Goal: Task Accomplishment & Management: Manage account settings

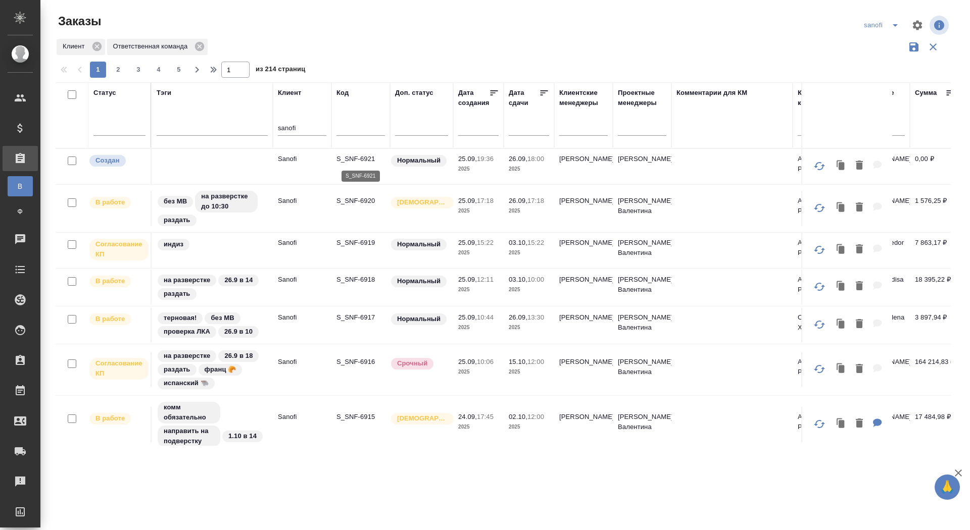
click at [355, 158] on p "S_SNF-6921" at bounding box center [360, 159] width 48 height 10
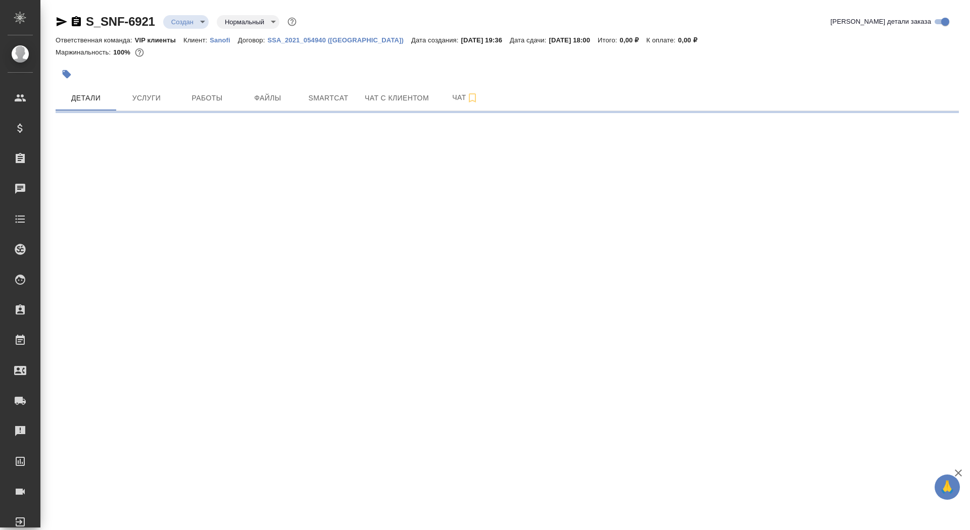
select select "RU"
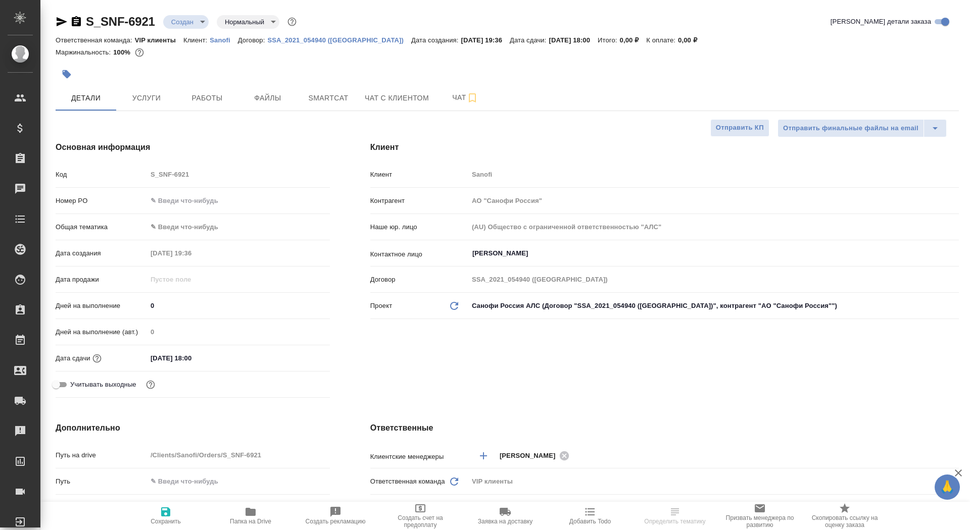
type textarea "x"
drag, startPoint x: 158, startPoint y: 305, endPoint x: 141, endPoint y: 301, distance: 17.5
click at [141, 302] on div "Дней на выполнение 0" at bounding box center [193, 306] width 274 height 18
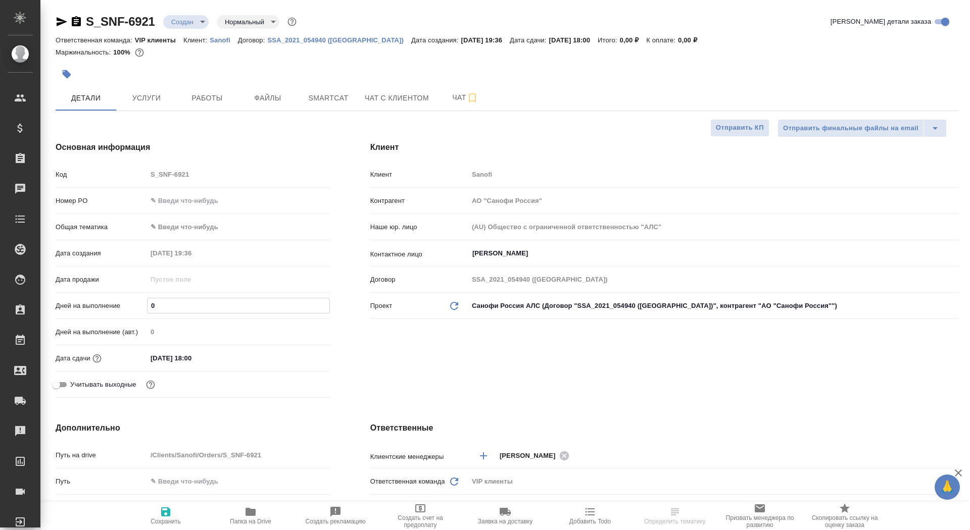
type input "1"
type textarea "x"
type input "1"
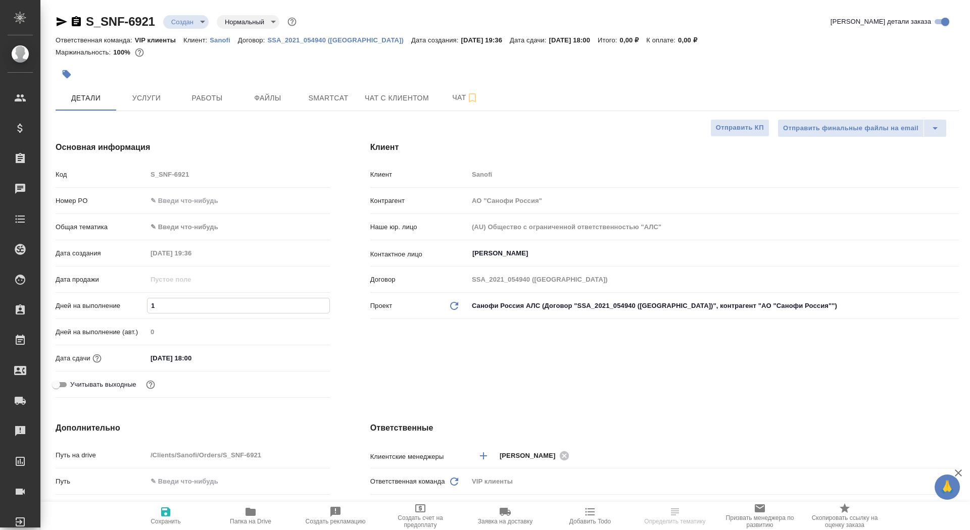
click at [175, 515] on span "Сохранить" at bounding box center [165, 515] width 73 height 19
type textarea "x"
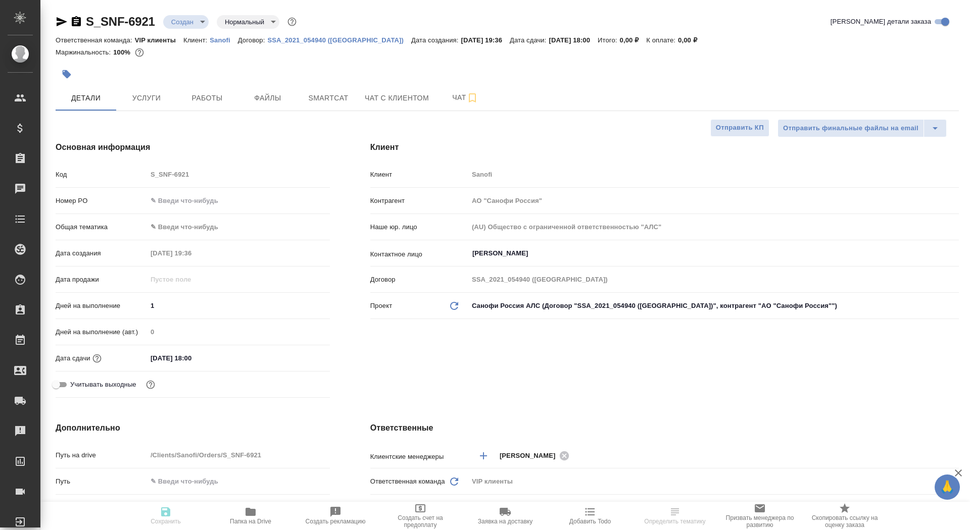
type textarea "x"
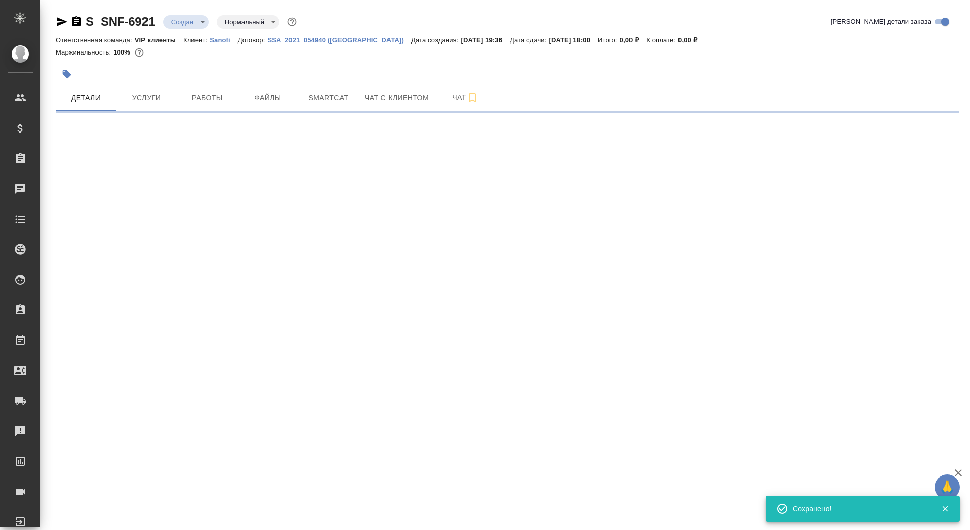
select select "RU"
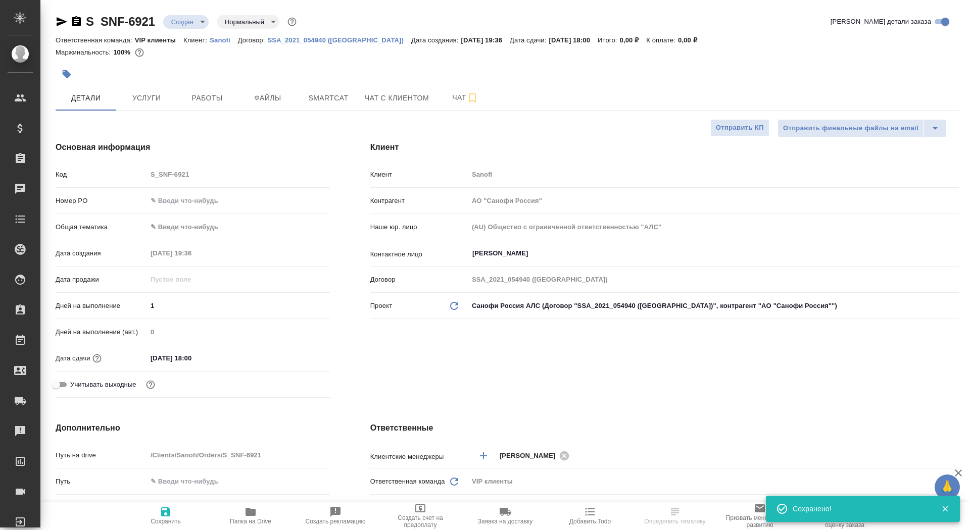
scroll to position [79, 0]
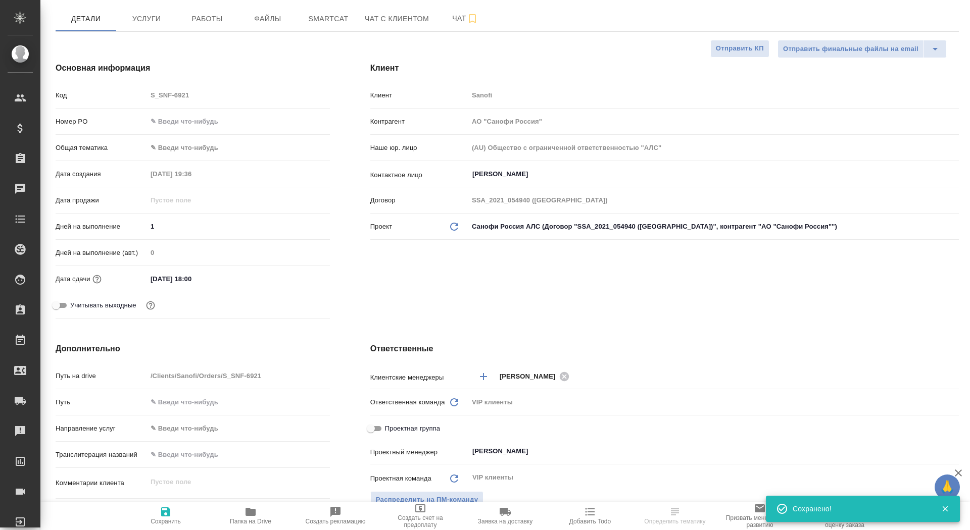
type textarea "x"
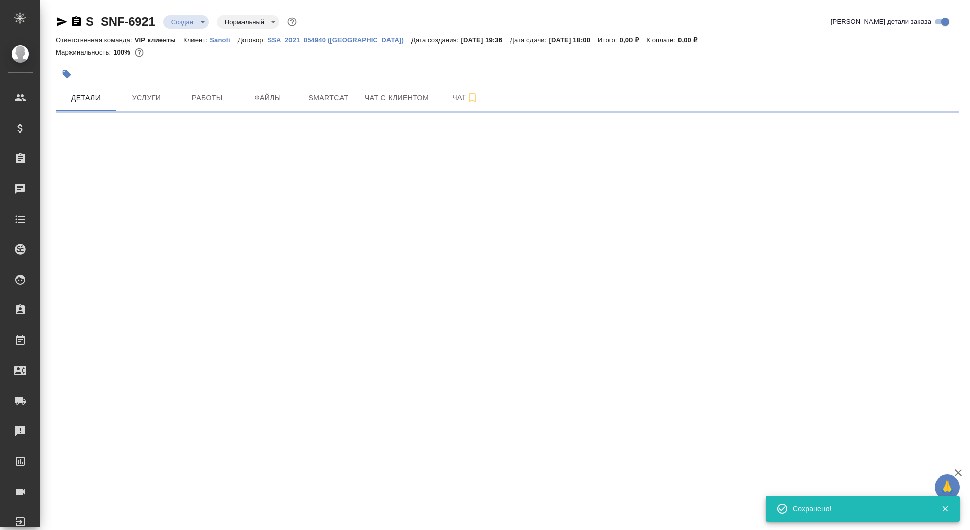
select select "RU"
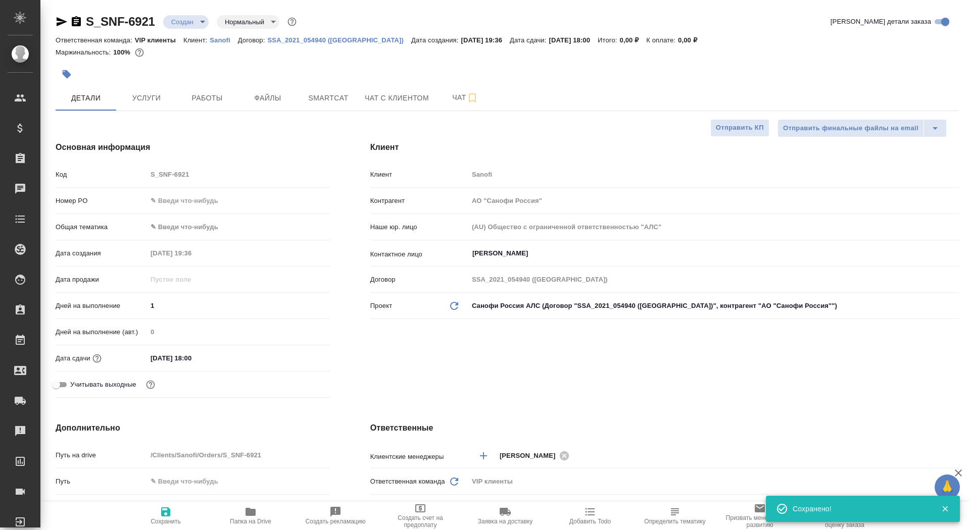
type textarea "x"
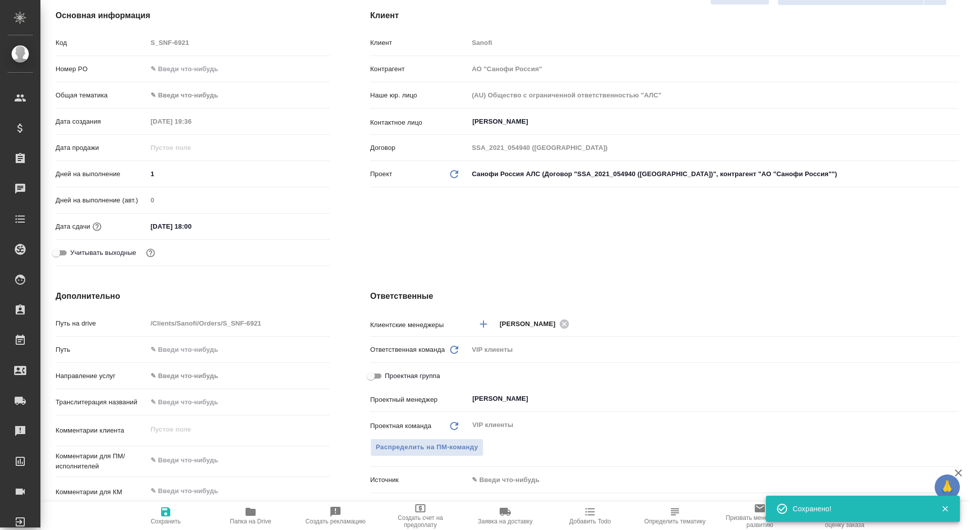
scroll to position [285, 0]
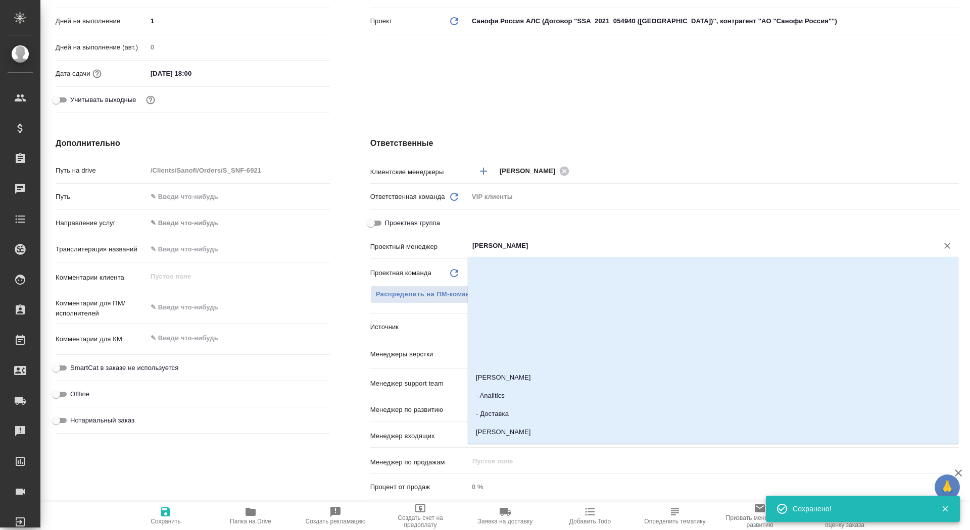
click at [483, 248] on input "[PERSON_NAME]" at bounding box center [696, 246] width 450 height 12
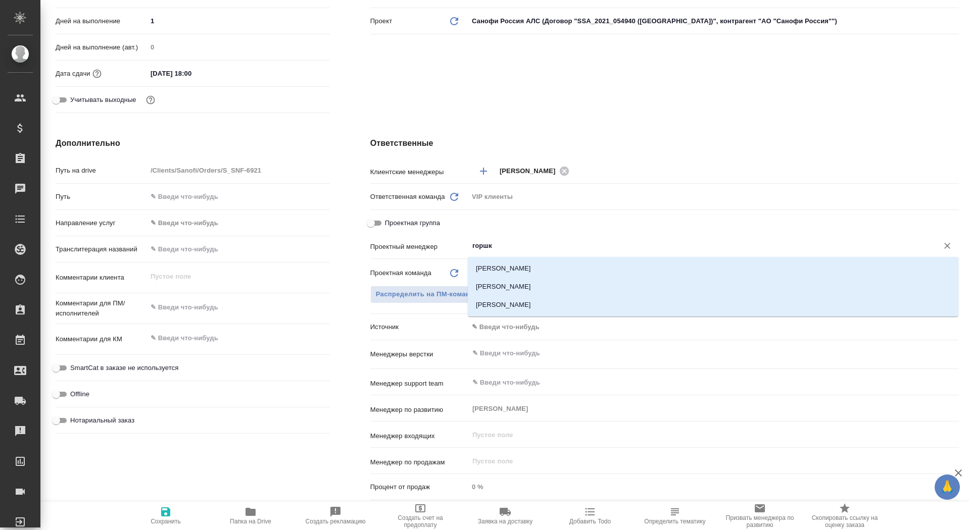
type input "горшко"
click at [515, 288] on li "[PERSON_NAME]" at bounding box center [713, 287] width 490 height 18
type textarea "x"
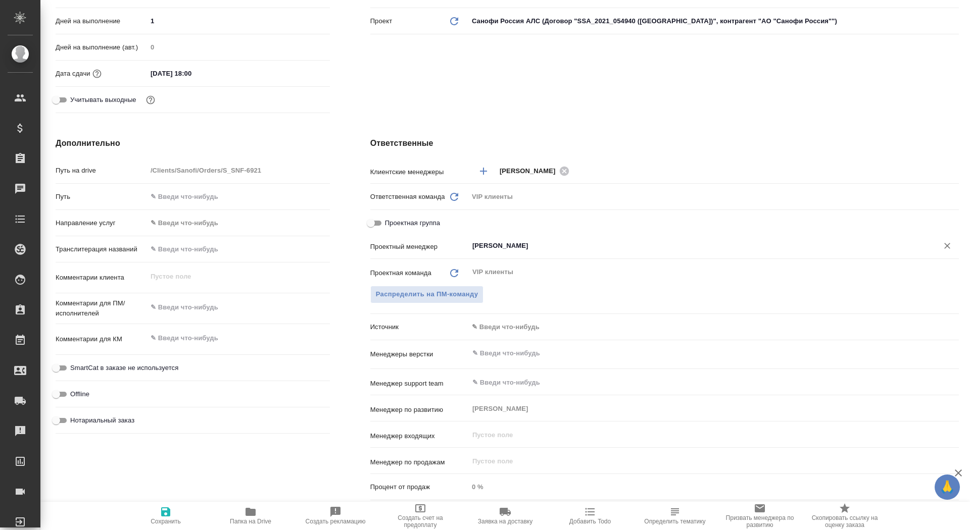
type input "[PERSON_NAME]"
click at [156, 517] on span "Сохранить" at bounding box center [165, 515] width 73 height 19
type textarea "x"
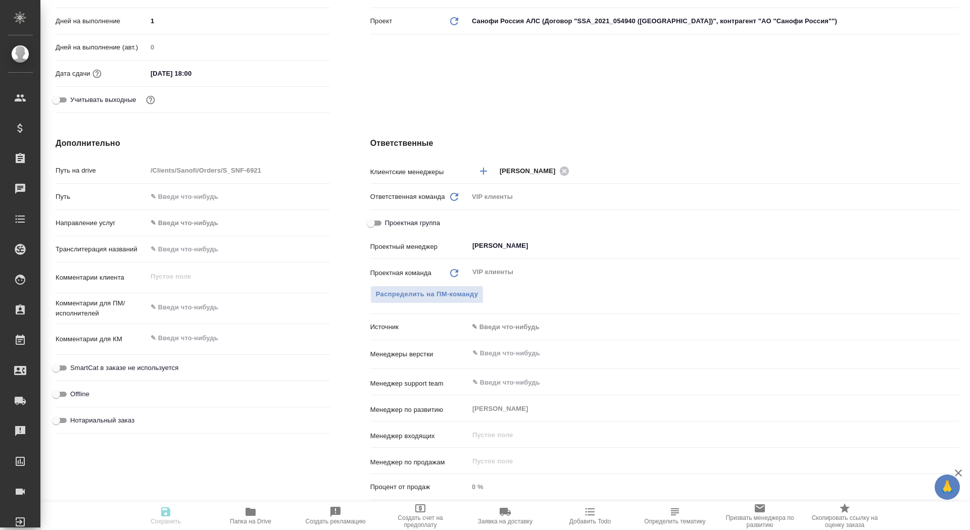
type textarea "x"
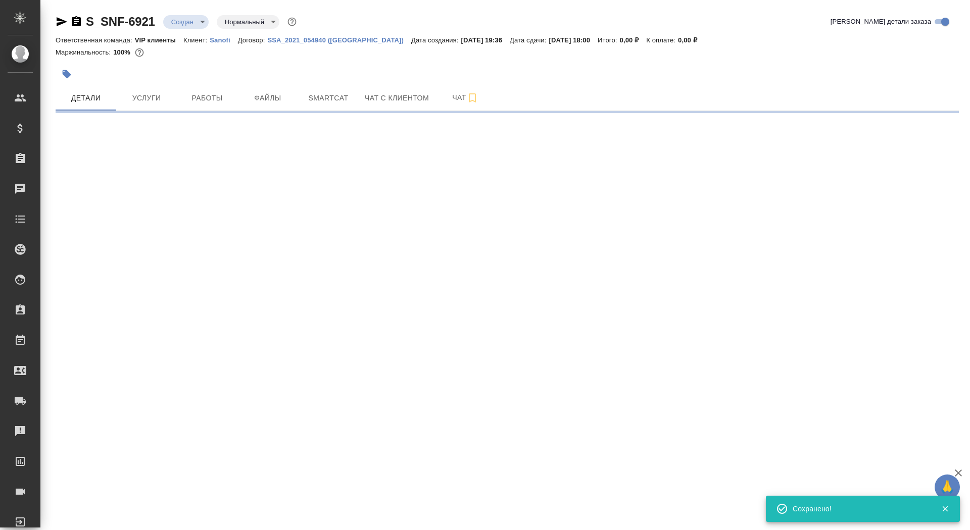
scroll to position [0, 0]
select select "RU"
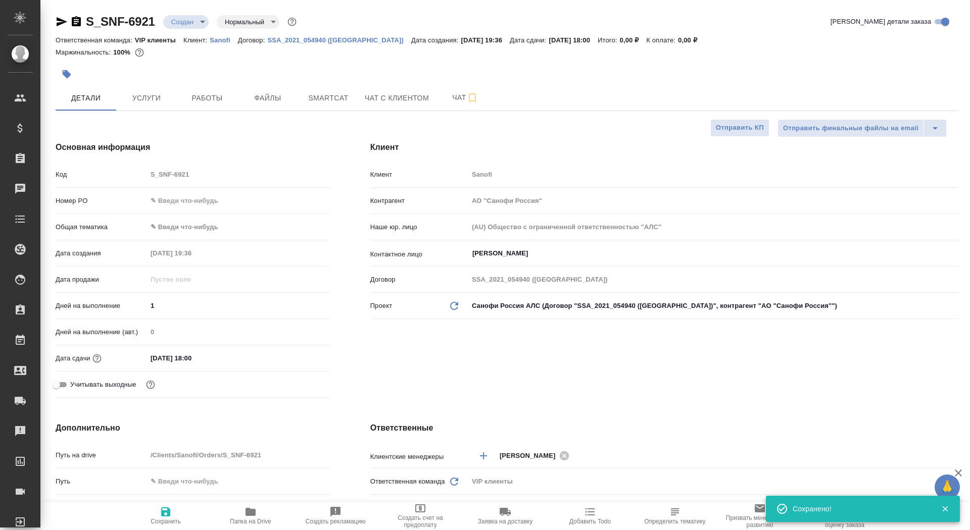
type textarea "x"
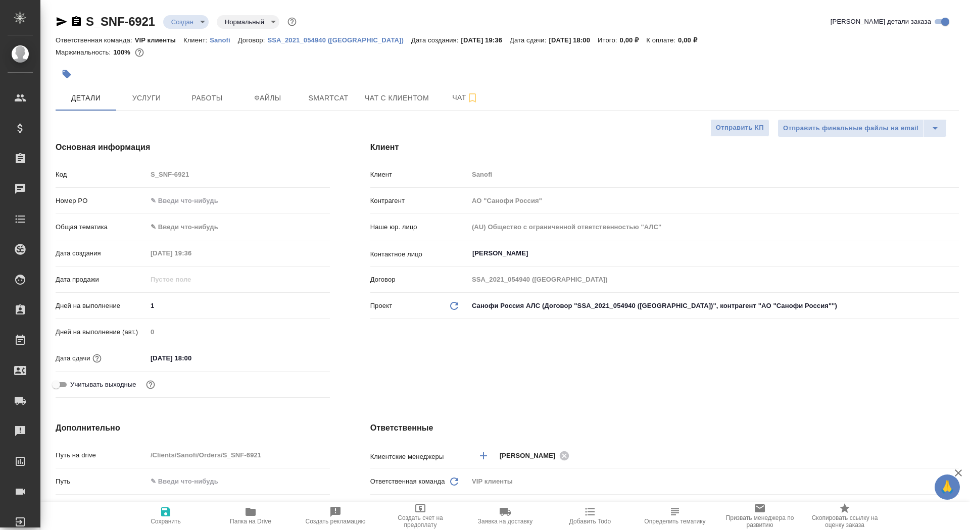
type textarea "x"
click at [250, 515] on icon "button" at bounding box center [250, 512] width 10 height 8
type textarea "x"
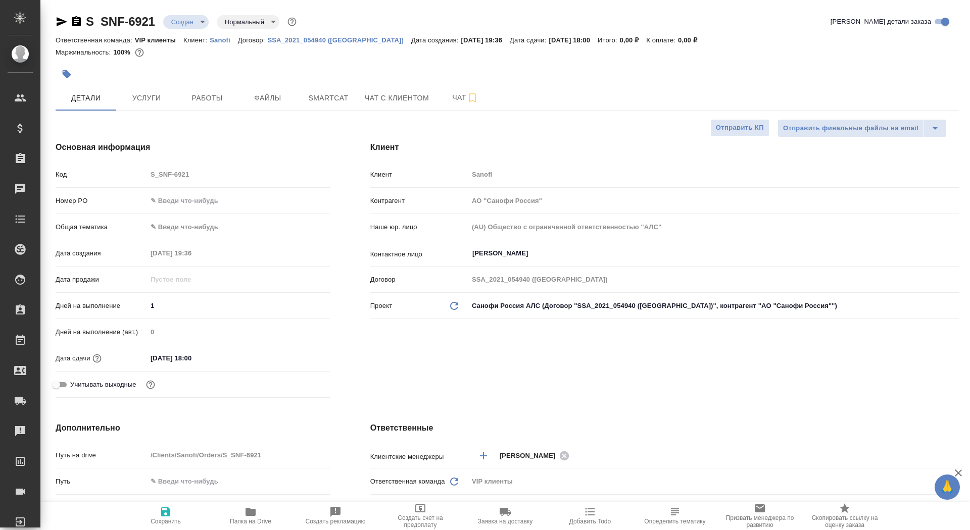
type textarea "x"
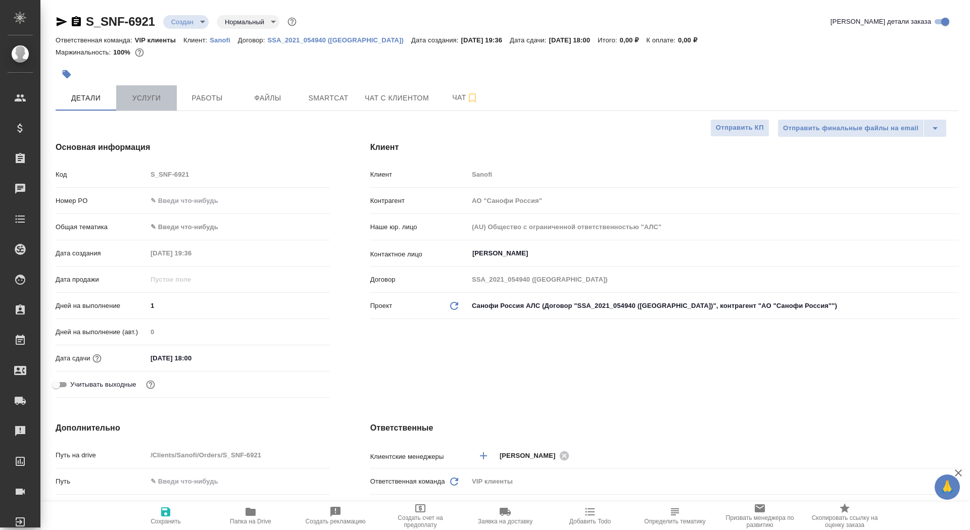
click at [152, 96] on span "Услуги" at bounding box center [146, 98] width 48 height 13
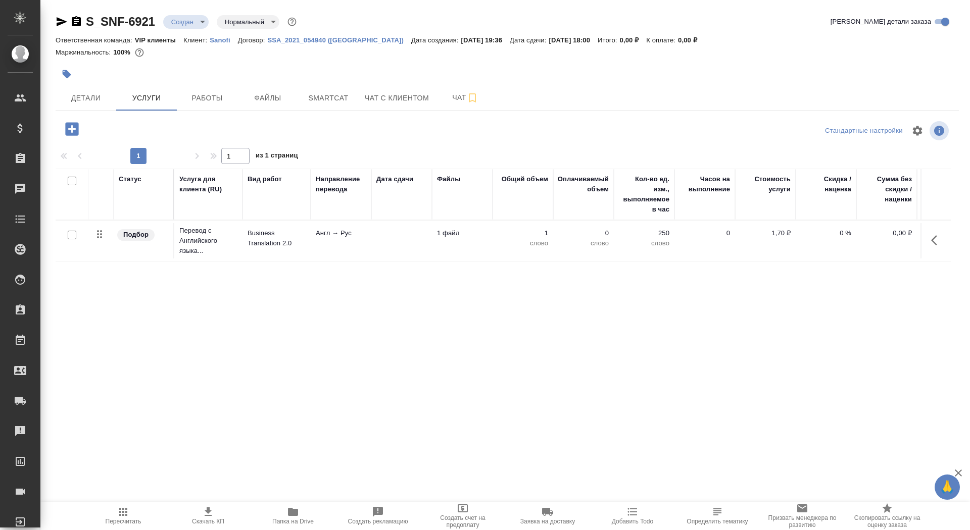
click at [207, 262] on div "Статус Услуга для клиента (RU) Вид работ Направление перевода Дата сдачи Файлы …" at bounding box center [503, 277] width 895 height 217
click at [207, 247] on p "Перевод с Английского языка..." at bounding box center [208, 241] width 58 height 30
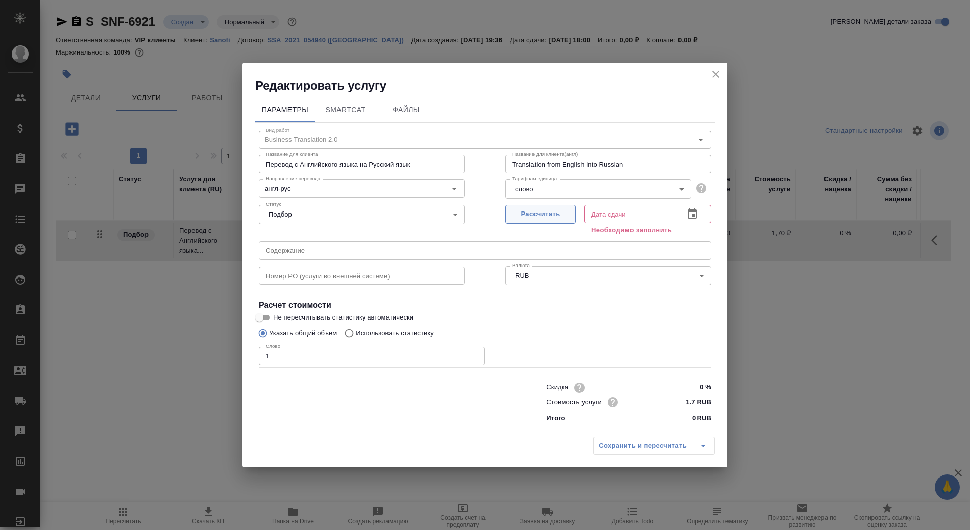
click at [562, 209] on span "Рассчитать" at bounding box center [541, 215] width 60 height 12
type input "[DATE] 18:00"
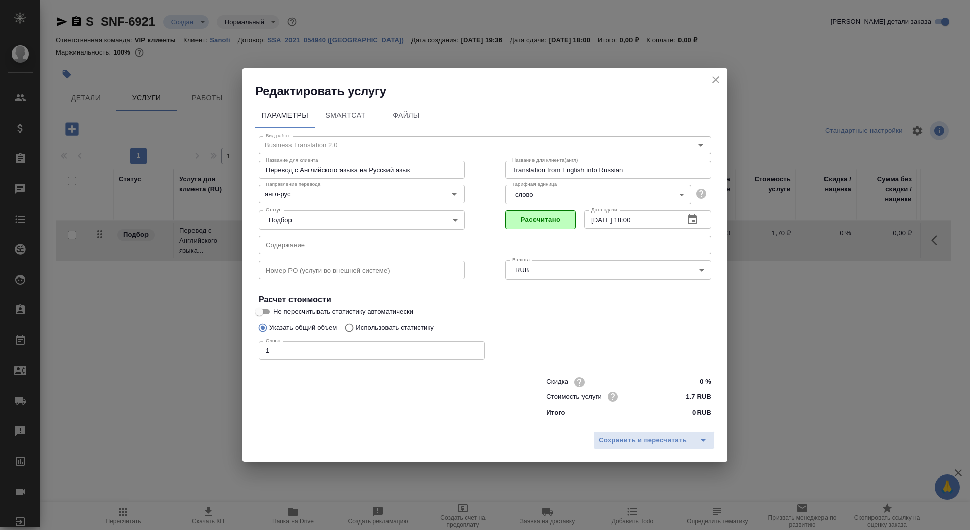
click at [261, 313] on input "Не пересчитывать статистику автоматически" at bounding box center [259, 312] width 36 height 12
checkbox input "true"
click at [609, 432] on button "Сохранить и пересчитать" at bounding box center [642, 440] width 99 height 18
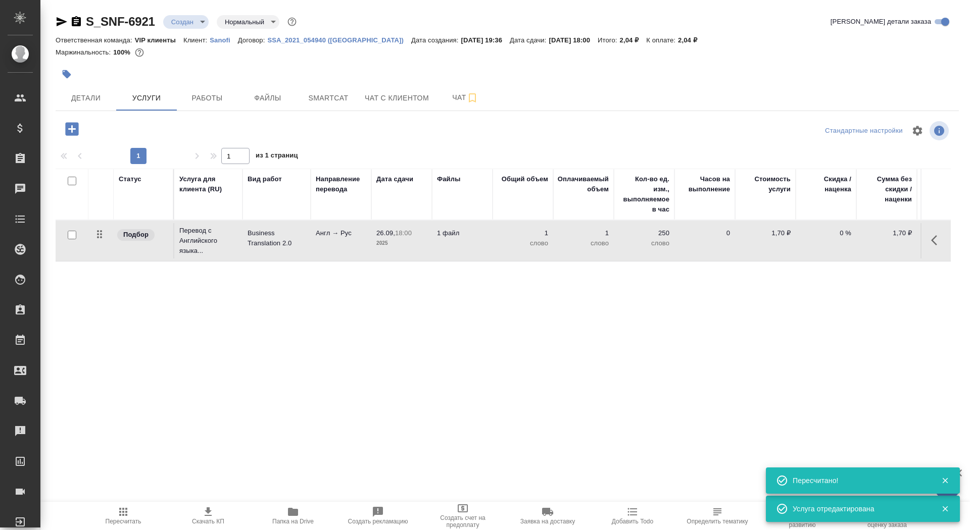
click at [68, 233] on input "checkbox" at bounding box center [72, 235] width 9 height 9
checkbox input "true"
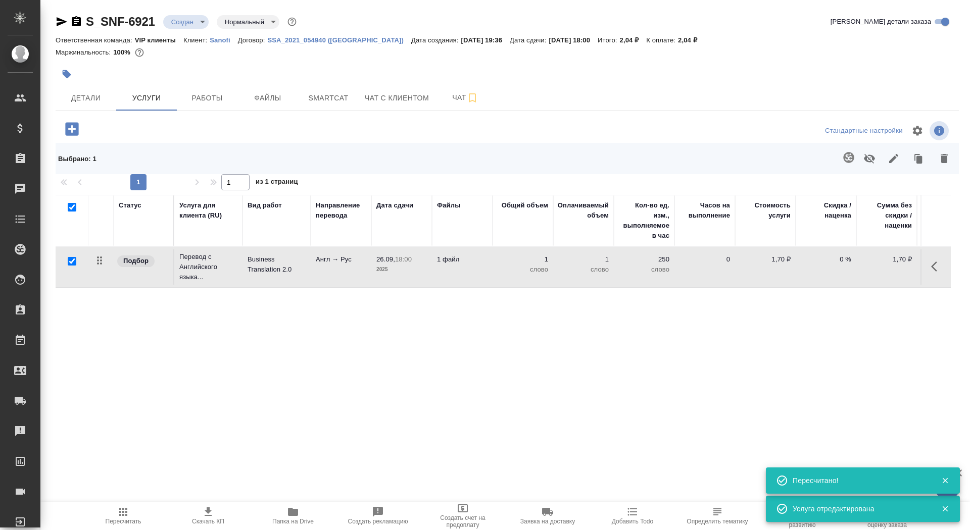
click at [848, 157] on icon "button" at bounding box center [848, 157] width 12 height 12
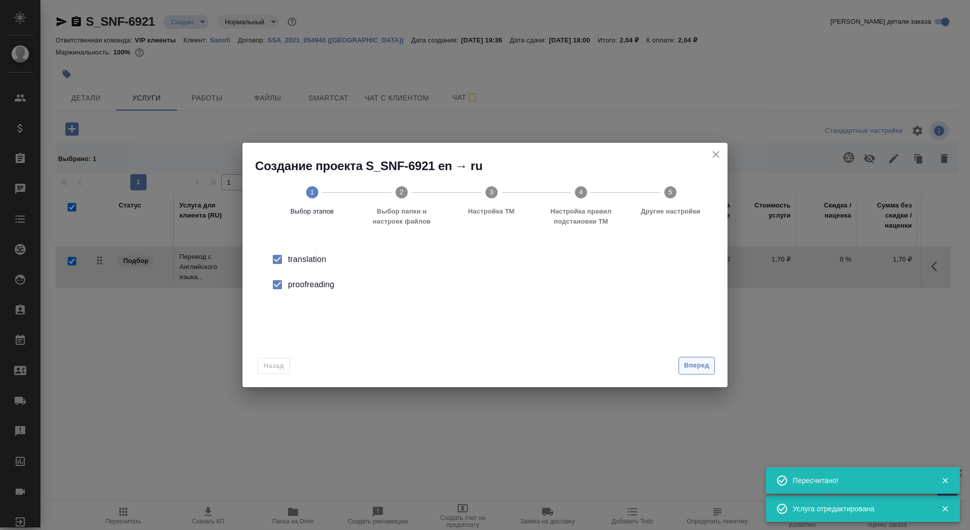
click at [699, 359] on button "Вперед" at bounding box center [696, 366] width 36 height 18
click at [630, 261] on input "Папка с файлами для перевода" at bounding box center [469, 265] width 420 height 12
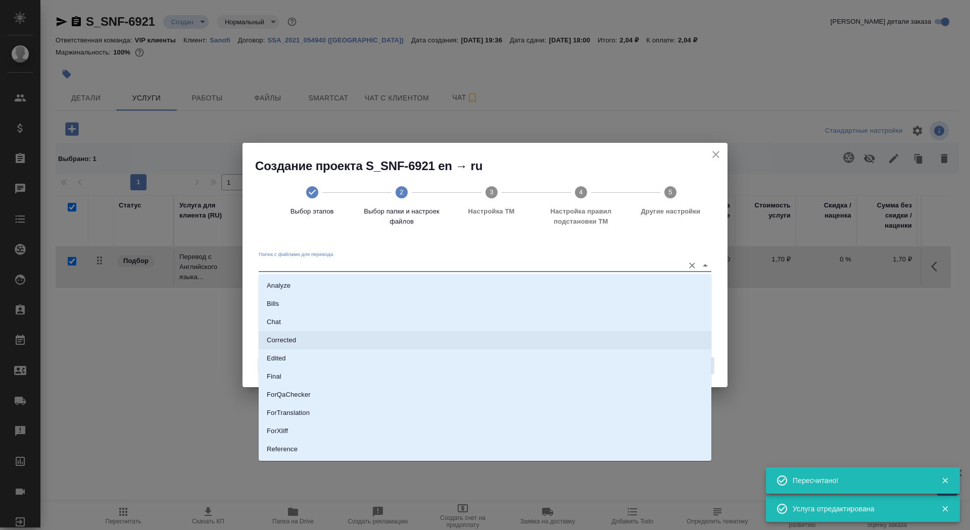
scroll to position [43, 0]
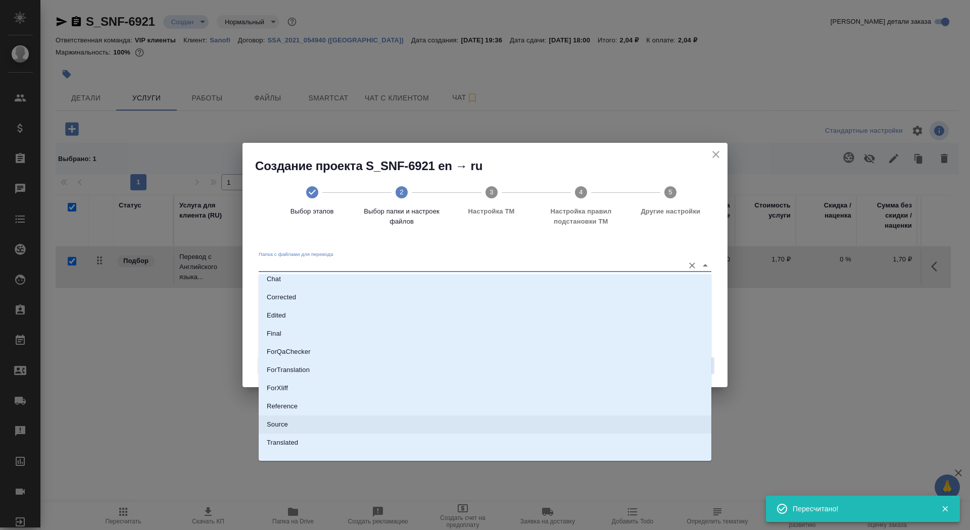
click at [604, 416] on li "Source" at bounding box center [485, 425] width 452 height 18
type input "Source"
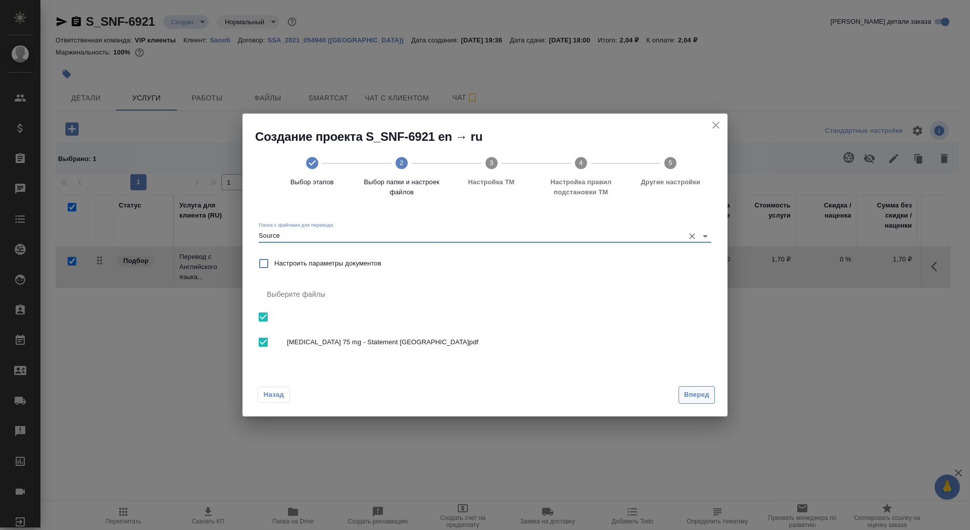
click at [705, 390] on span "Вперед" at bounding box center [696, 395] width 25 height 12
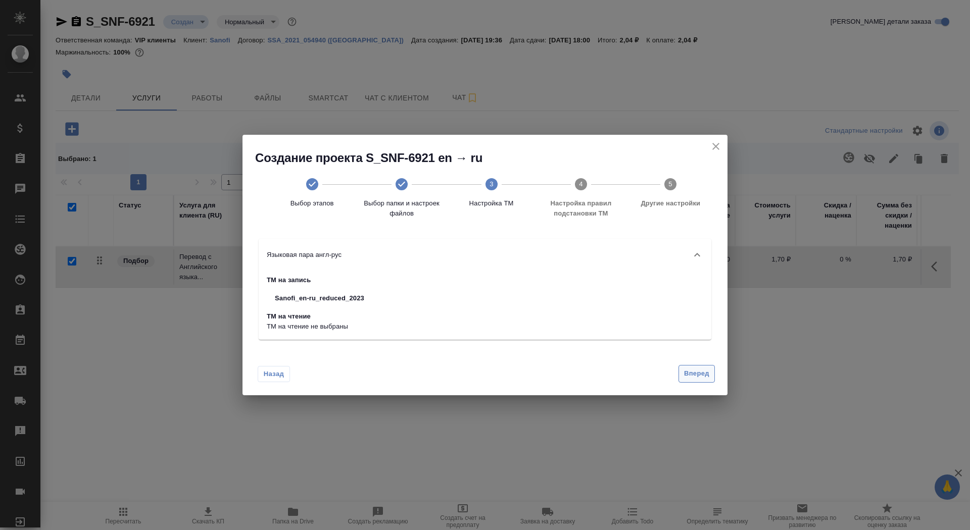
click at [699, 374] on span "Вперед" at bounding box center [696, 374] width 25 height 12
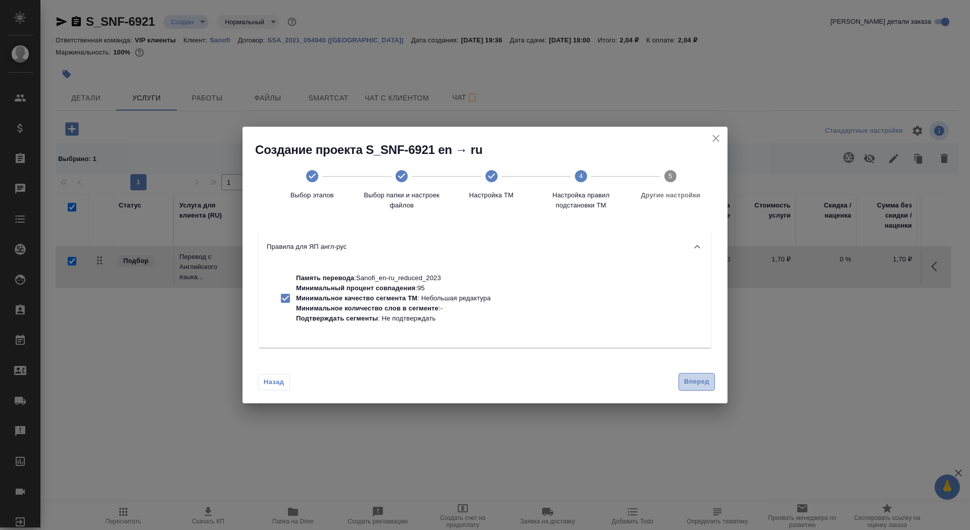
click at [703, 386] on span "Вперед" at bounding box center [696, 382] width 25 height 12
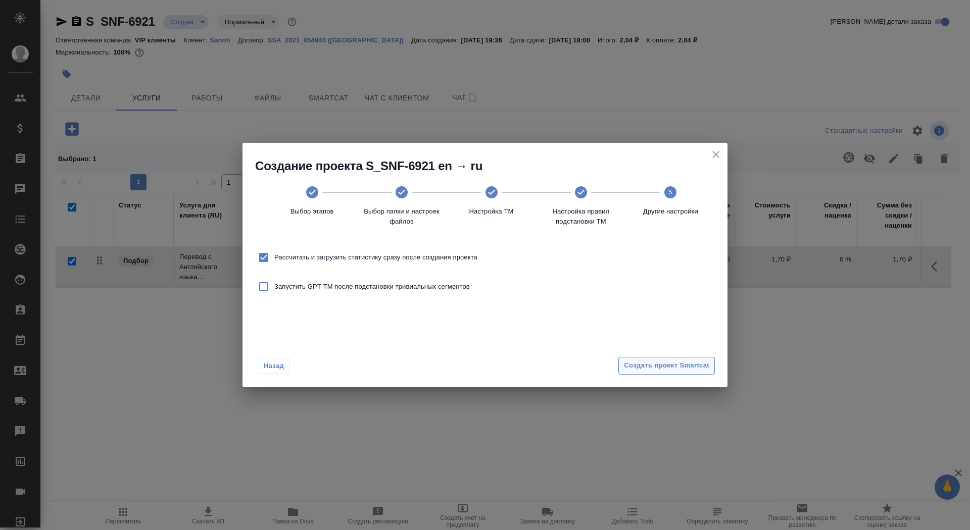
click at [694, 370] on span "Создать проект Smartcat" at bounding box center [666, 366] width 85 height 12
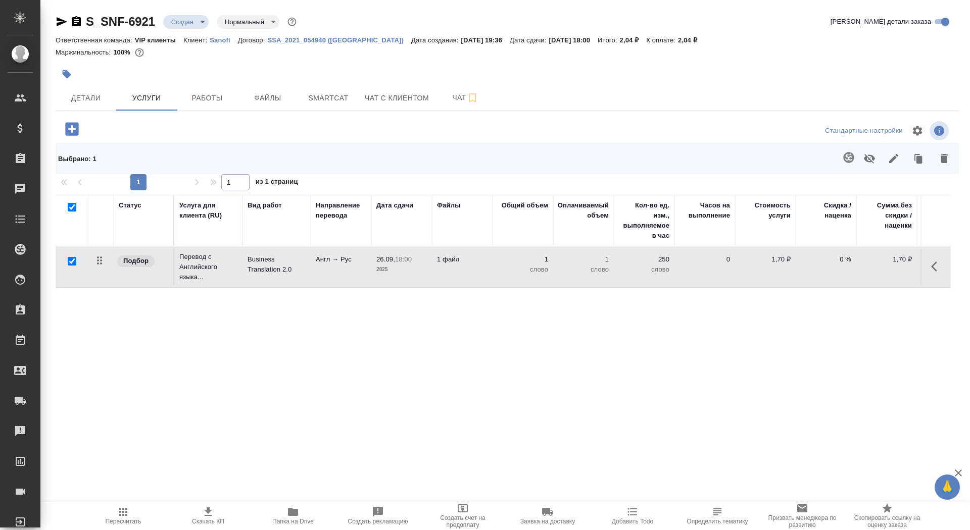
click at [75, 129] on icon "button" at bounding box center [72, 129] width 18 height 18
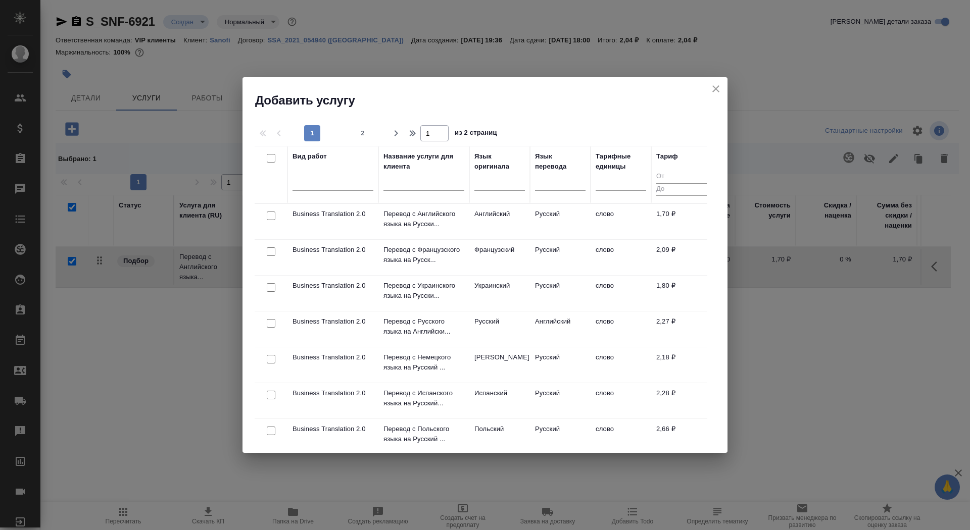
click at [434, 189] on input "text" at bounding box center [423, 184] width 81 height 13
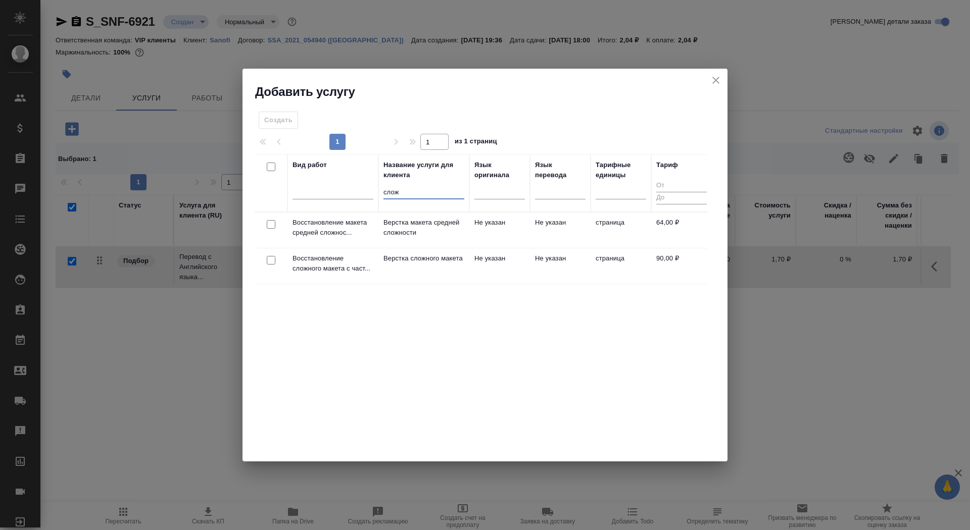
type input "слож"
click at [393, 262] on p "Верстка сложного макета" at bounding box center [423, 259] width 81 height 10
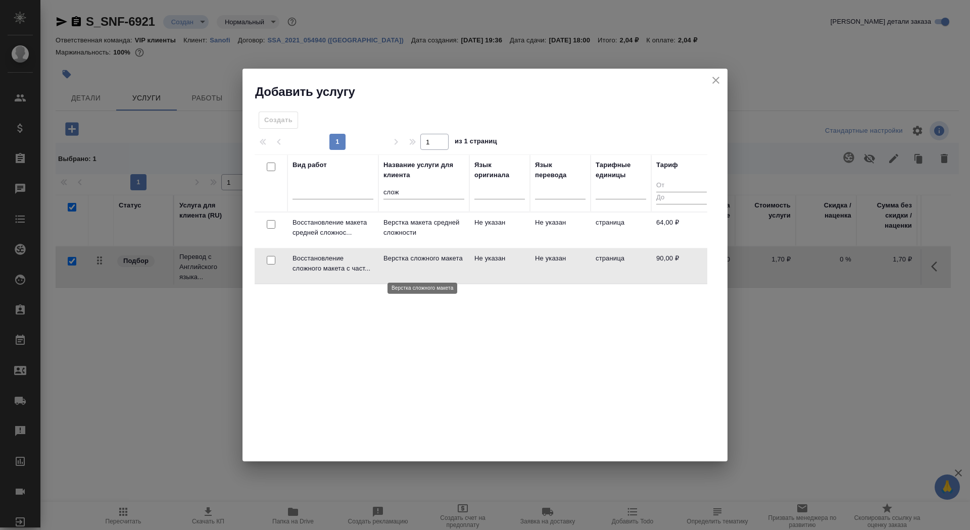
click at [393, 262] on p "Верстка сложного макета" at bounding box center [423, 259] width 81 height 10
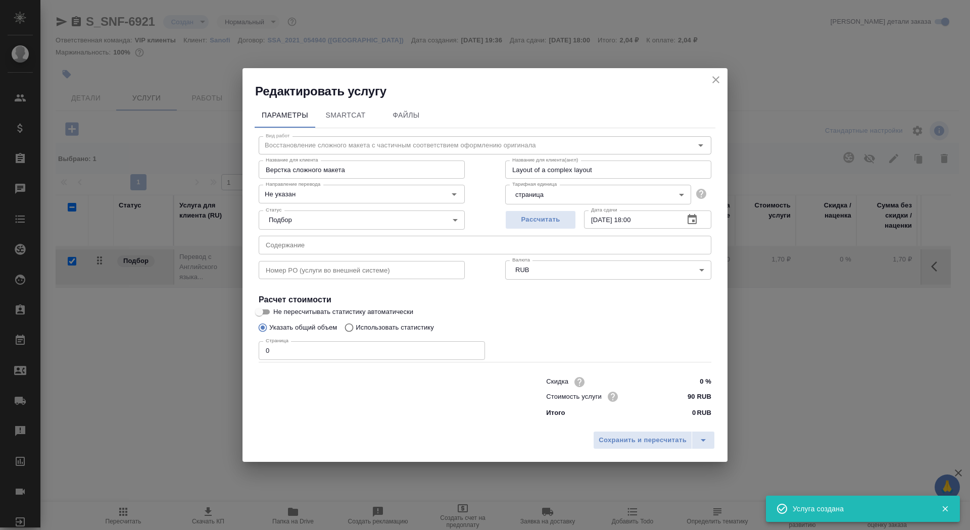
checkbox input "false"
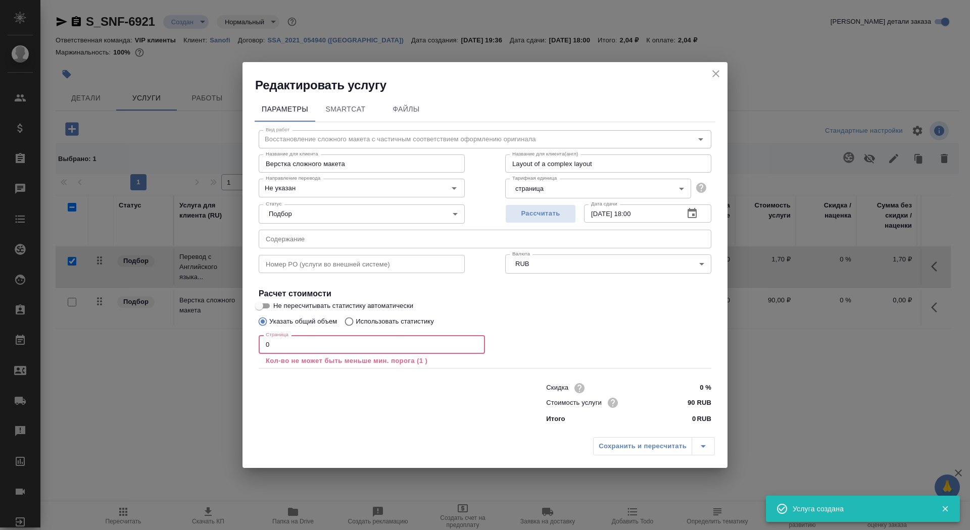
click at [323, 347] on input "0" at bounding box center [372, 344] width 226 height 18
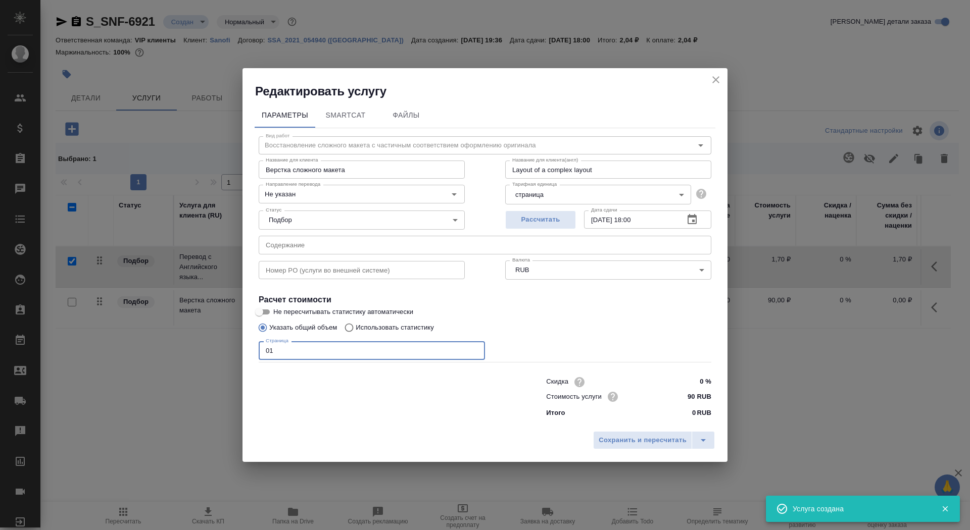
type input "01"
click at [266, 313] on input "Не пересчитывать статистику автоматически" at bounding box center [259, 312] width 36 height 12
checkbox input "true"
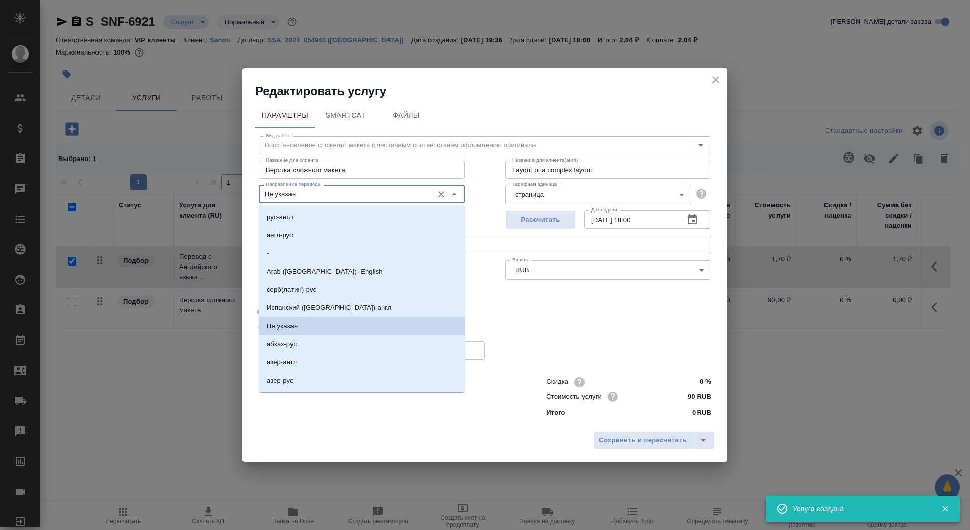
click at [375, 196] on input "Не указан" at bounding box center [345, 194] width 166 height 12
click at [365, 240] on li "англ-рус" at bounding box center [362, 235] width 206 height 18
type input "англ-рус"
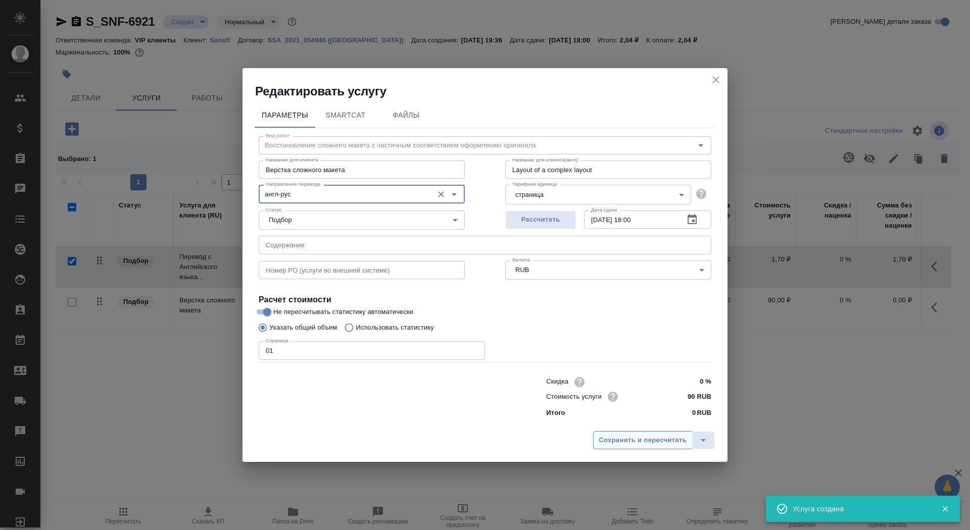
click at [634, 437] on span "Сохранить и пересчитать" at bounding box center [642, 441] width 88 height 12
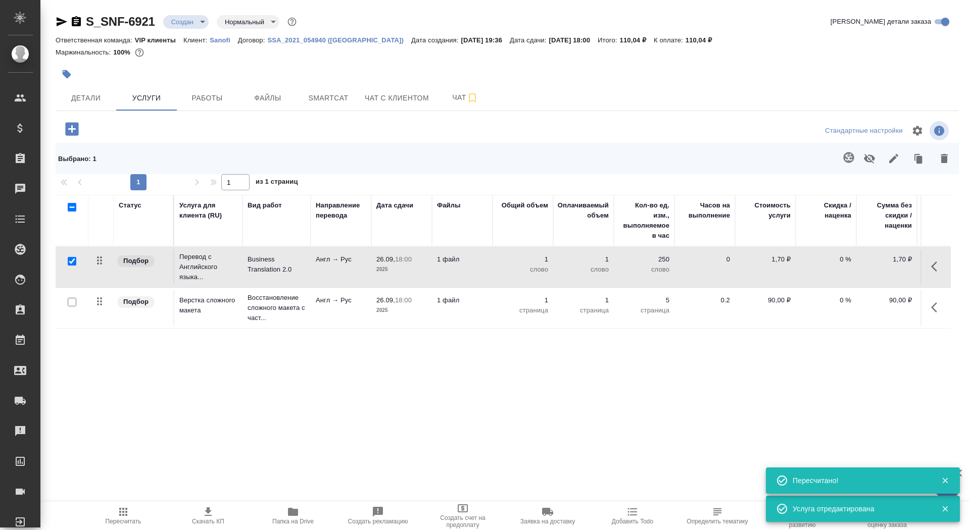
click at [237, 275] on td "Перевод с Английского языка..." at bounding box center [208, 267] width 68 height 40
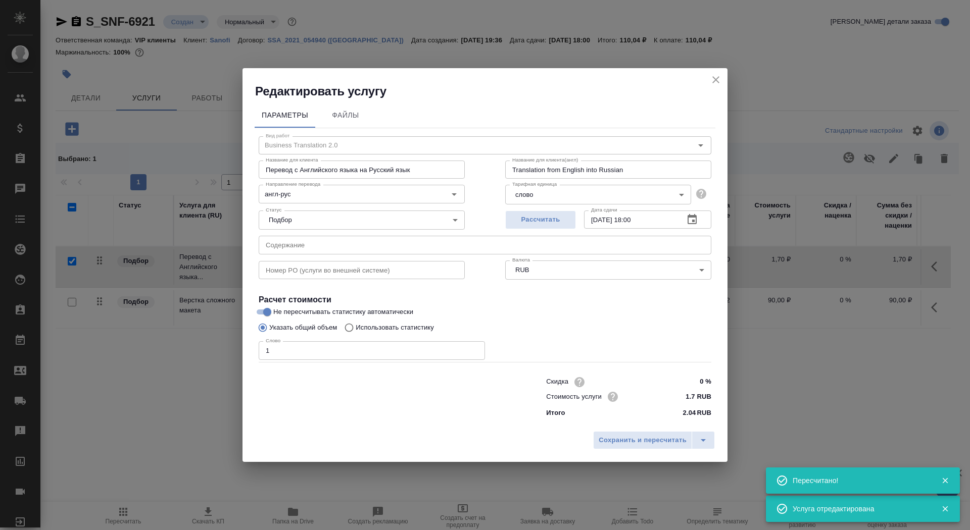
click at [397, 323] on p "Использовать статистику" at bounding box center [395, 328] width 78 height 10
click at [356, 323] on input "Использовать статистику" at bounding box center [347, 327] width 16 height 19
radio input "true"
radio input "false"
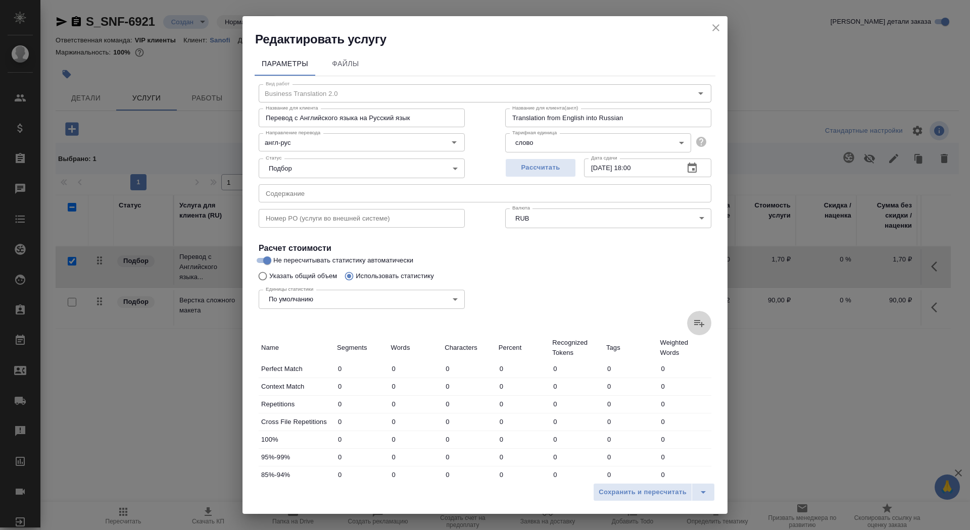
click at [702, 322] on icon at bounding box center [699, 323] width 12 height 12
click at [0, 0] on input "file" at bounding box center [0, 0] width 0 height 0
type input "2"
type input "6"
type input "26"
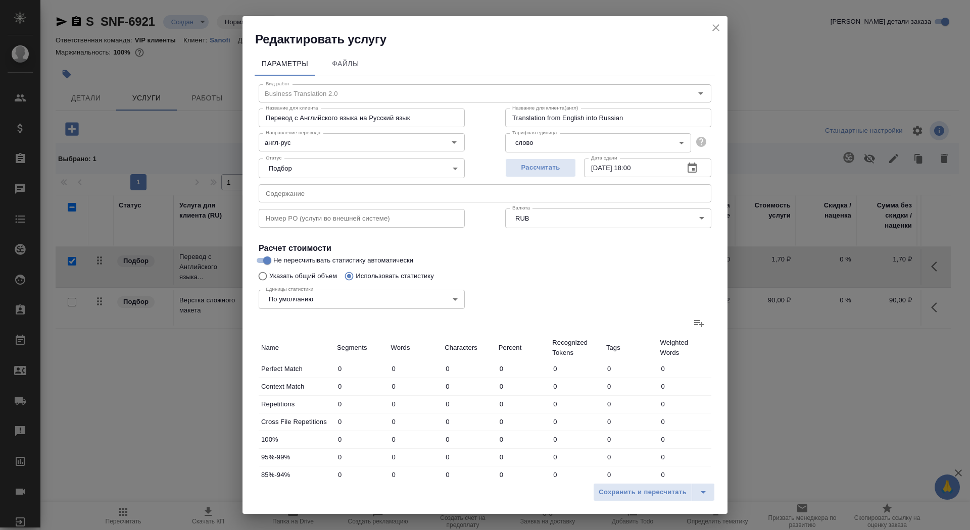
type input "3"
type input "28"
type input "176"
type input "9"
type input "109"
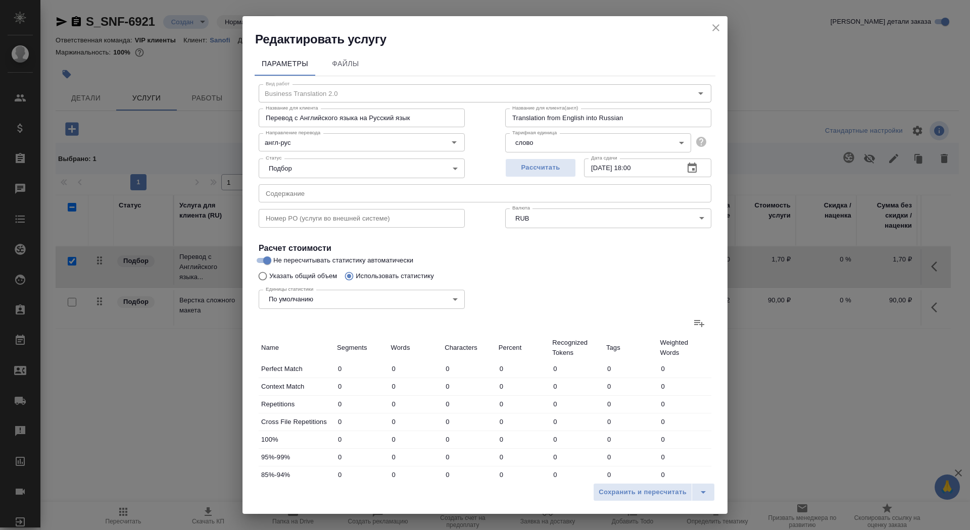
type input "640"
type input "13"
type input "142"
type input "841"
type input "13"
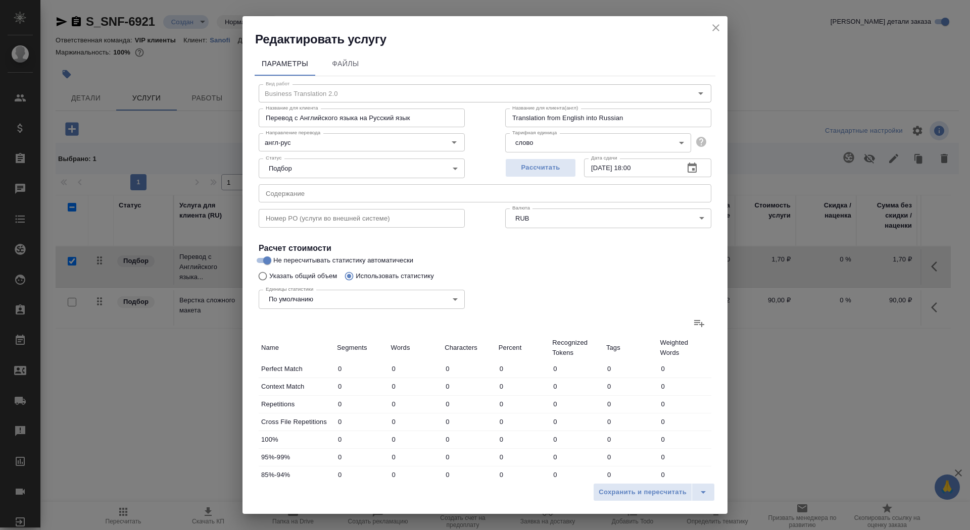
type input "142"
type input "841"
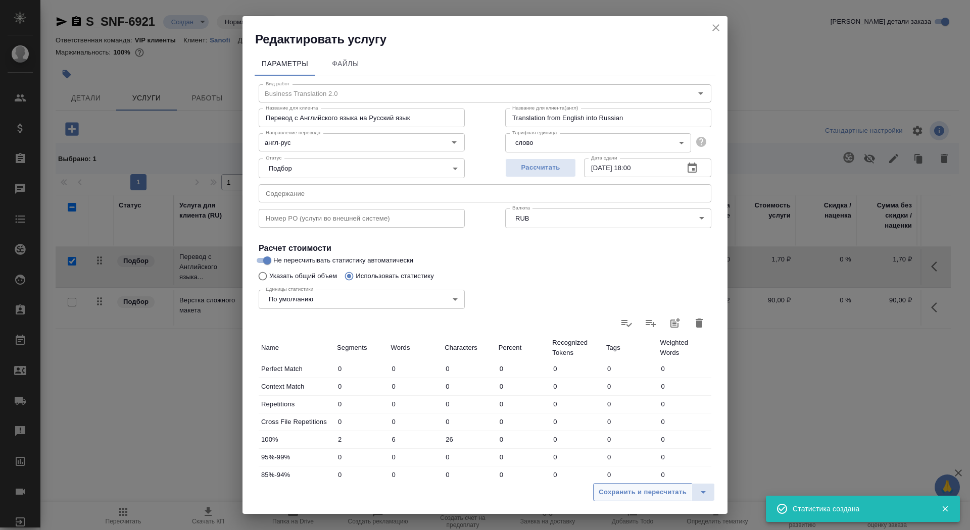
click at [636, 488] on span "Сохранить и пересчитать" at bounding box center [642, 493] width 88 height 12
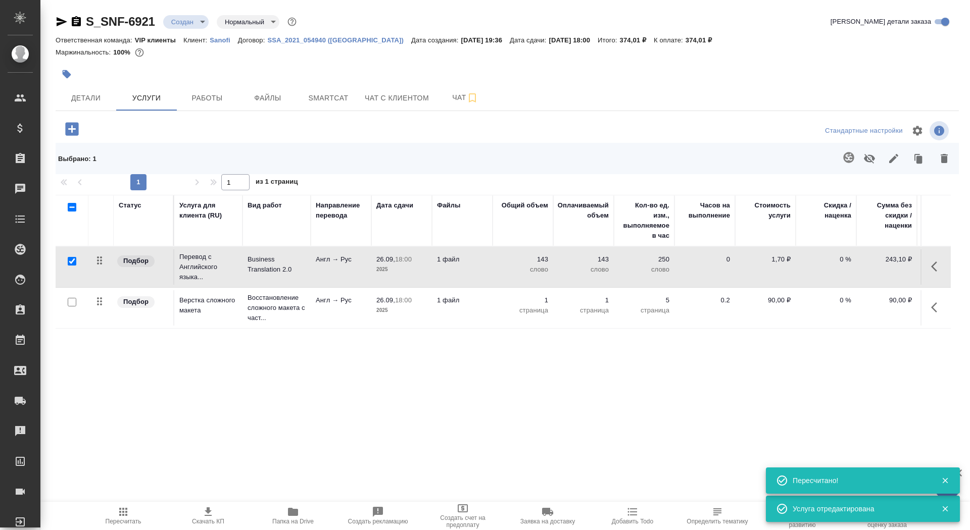
click at [496, 271] on td "143 слово" at bounding box center [522, 266] width 61 height 35
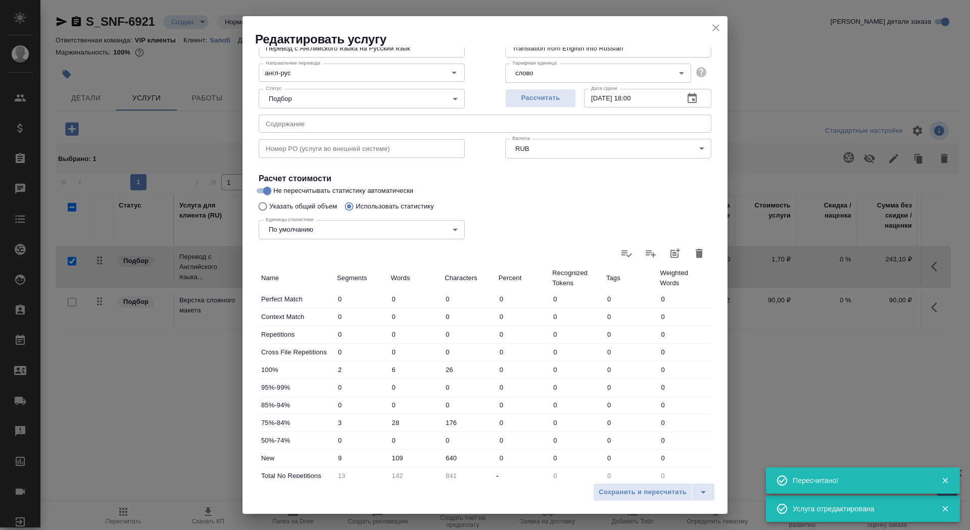
scroll to position [137, 0]
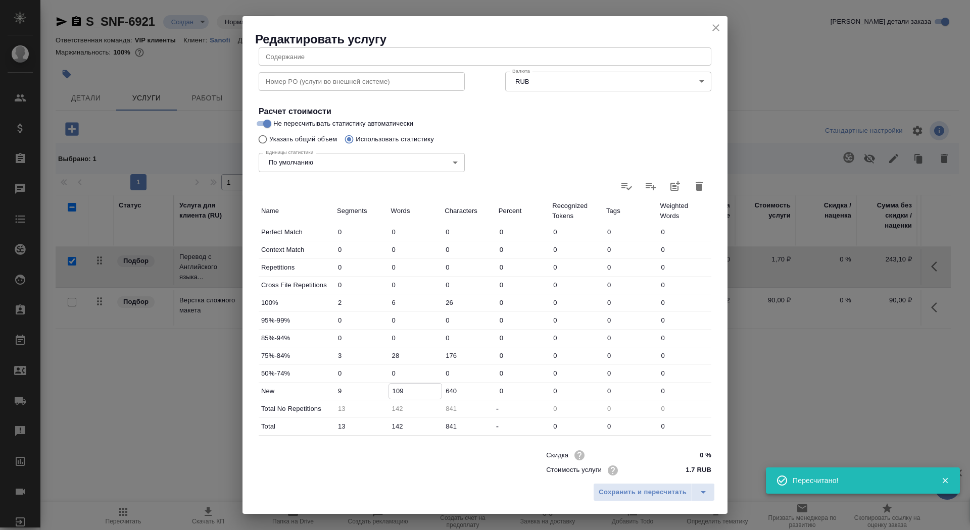
drag, startPoint x: 400, startPoint y: 388, endPoint x: 395, endPoint y: 387, distance: 5.6
click at [395, 387] on input "109" at bounding box center [415, 391] width 53 height 15
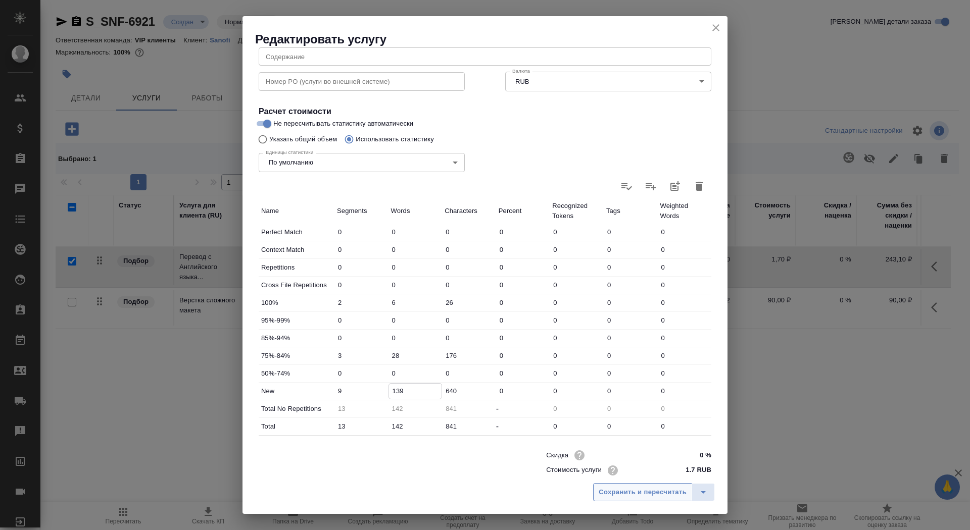
type input "139"
click at [613, 493] on span "Сохранить и пересчитать" at bounding box center [642, 493] width 88 height 12
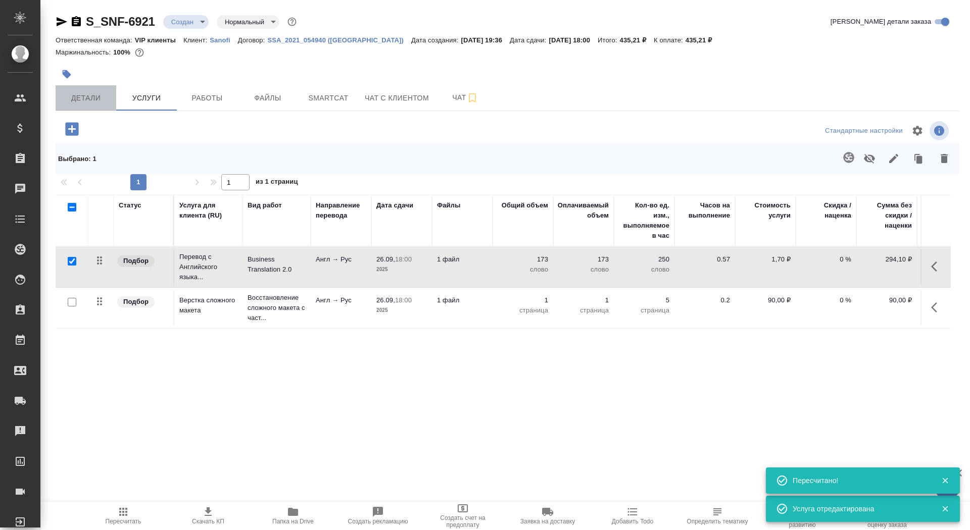
click at [88, 92] on span "Детали" at bounding box center [86, 98] width 48 height 13
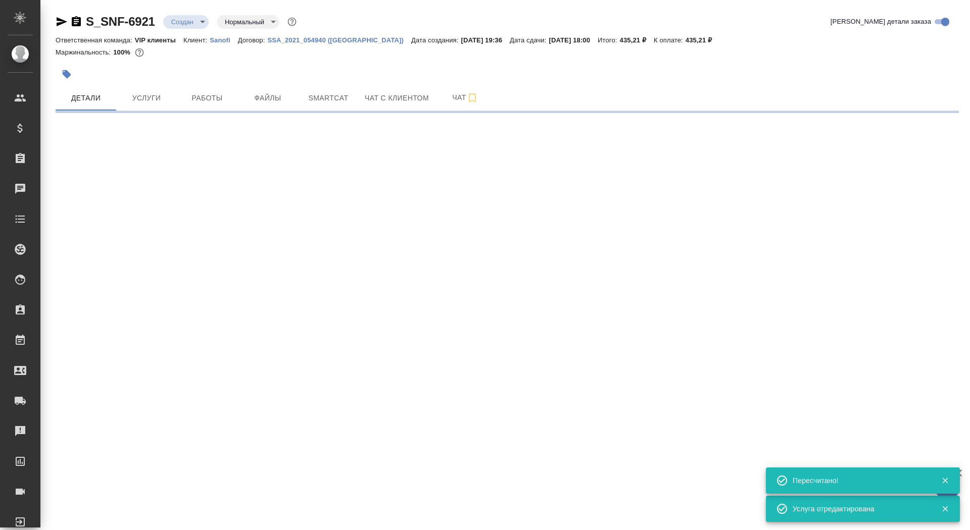
select select "RU"
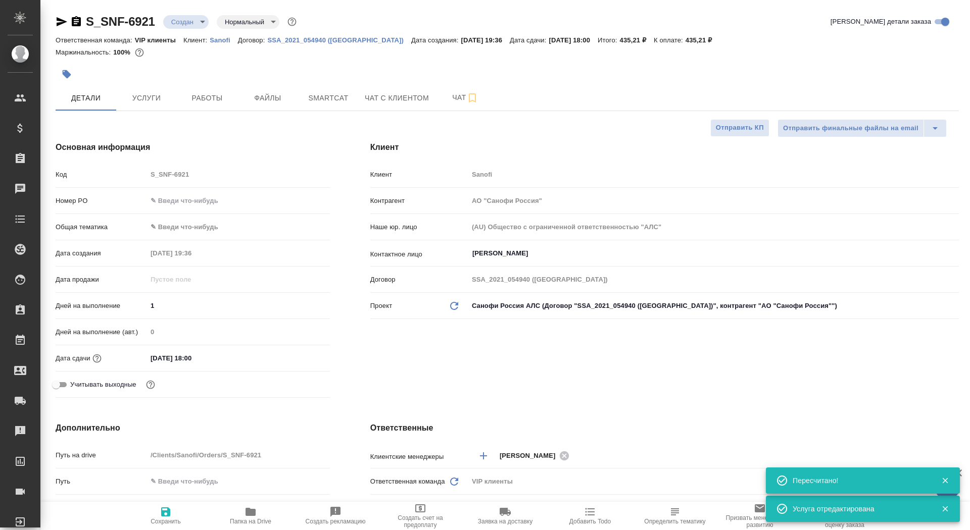
type textarea "x"
click at [168, 515] on icon "button" at bounding box center [165, 512] width 9 height 9
type textarea "x"
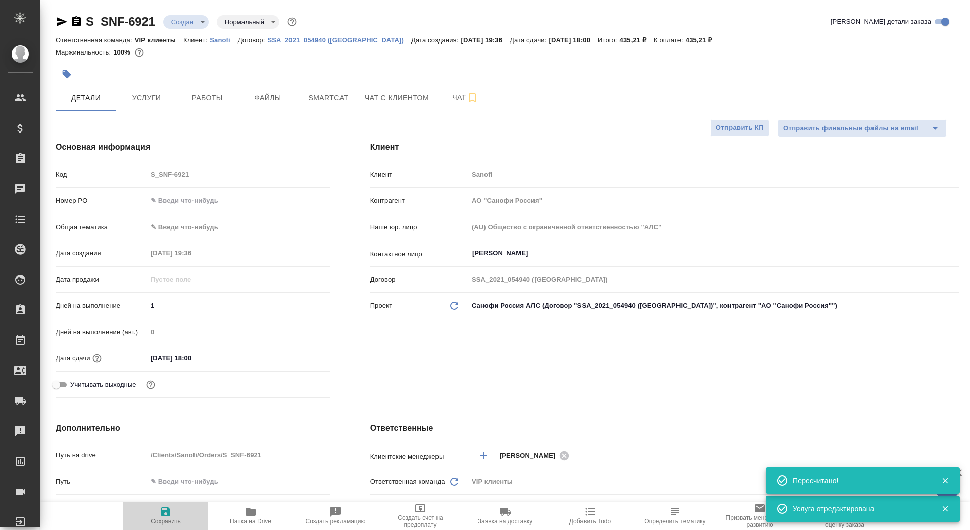
type textarea "x"
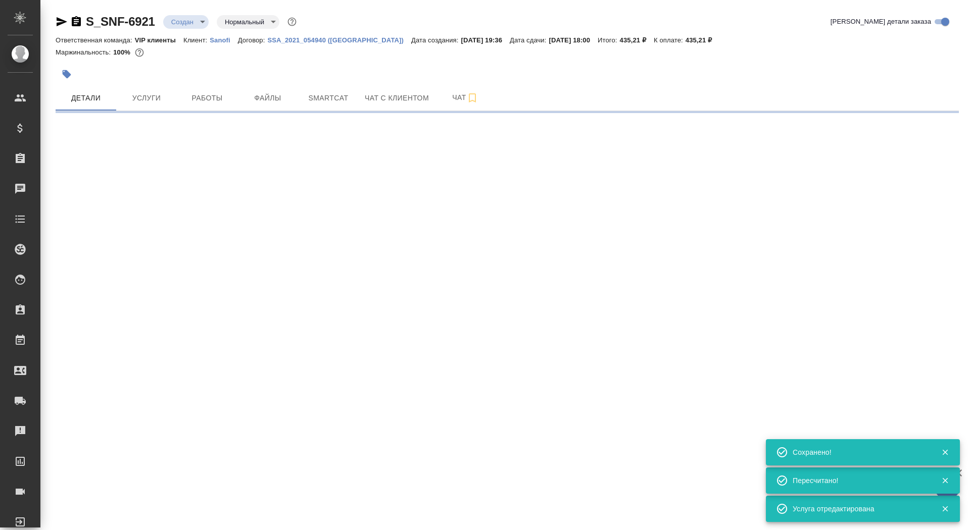
select select "RU"
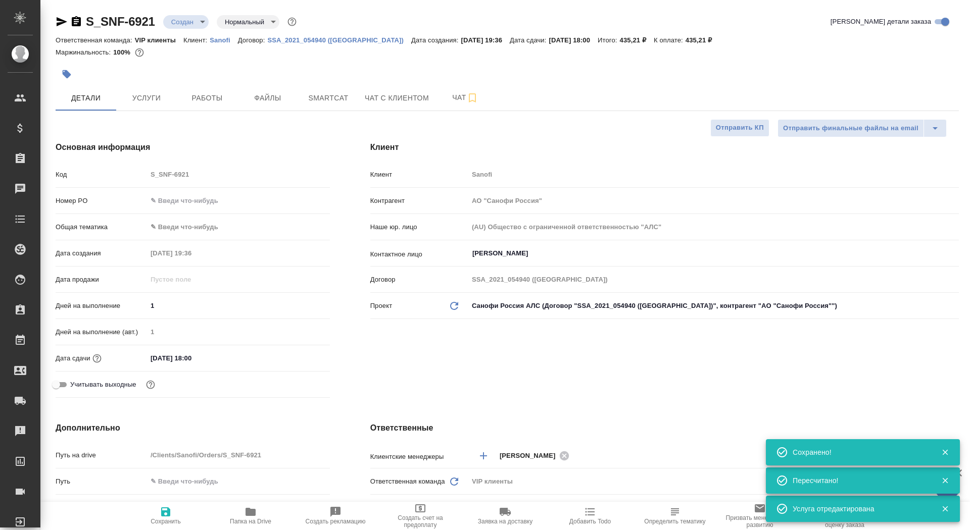
type textarea "x"
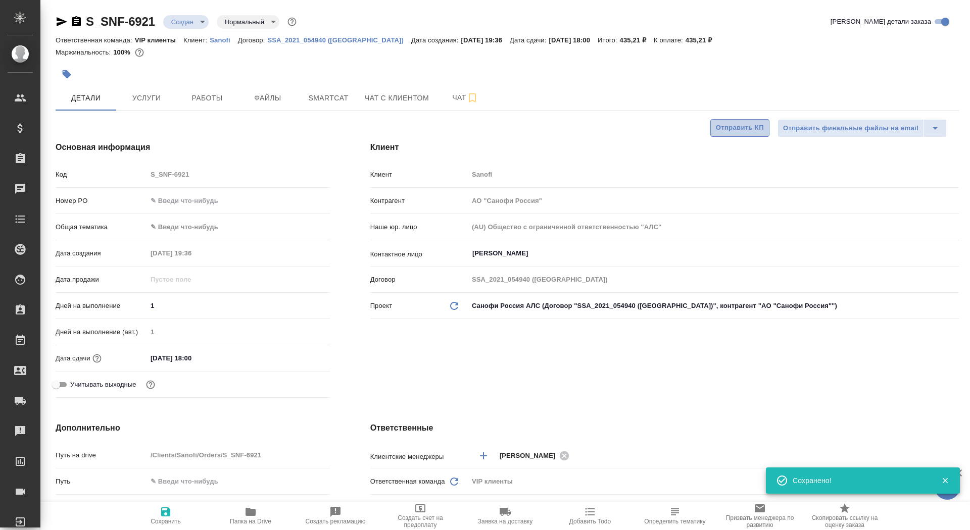
click at [727, 133] on span "Отправить КП" at bounding box center [740, 128] width 48 height 12
type textarea "x"
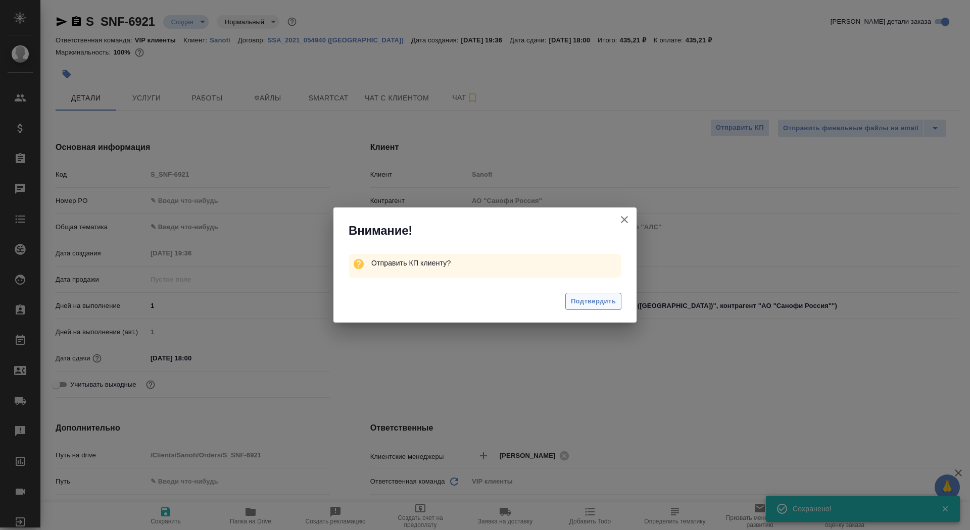
click at [606, 296] on span "Подтвердить" at bounding box center [593, 302] width 45 height 12
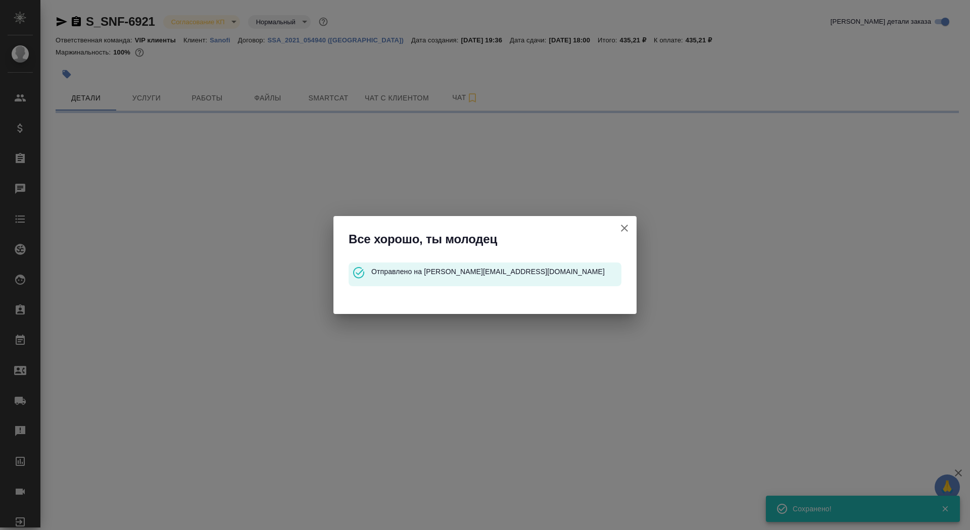
select select "RU"
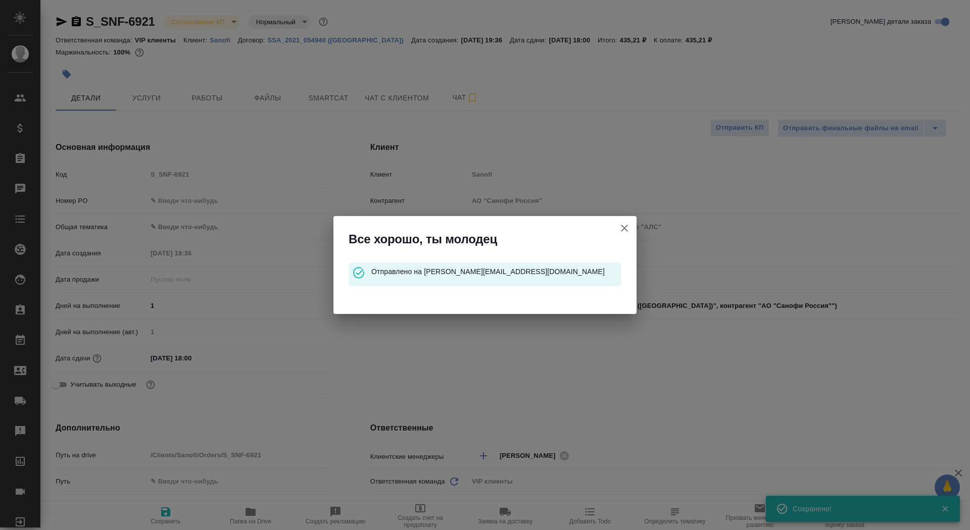
type textarea "x"
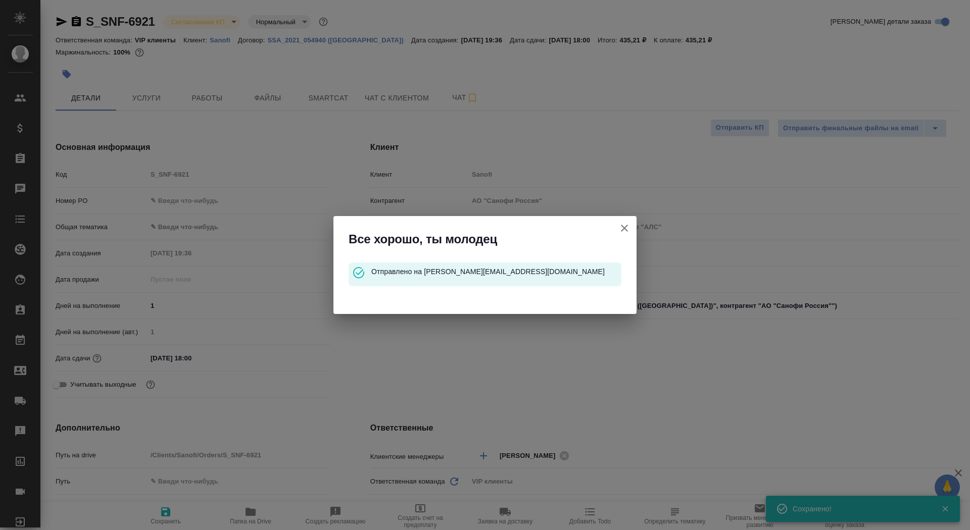
type textarea "x"
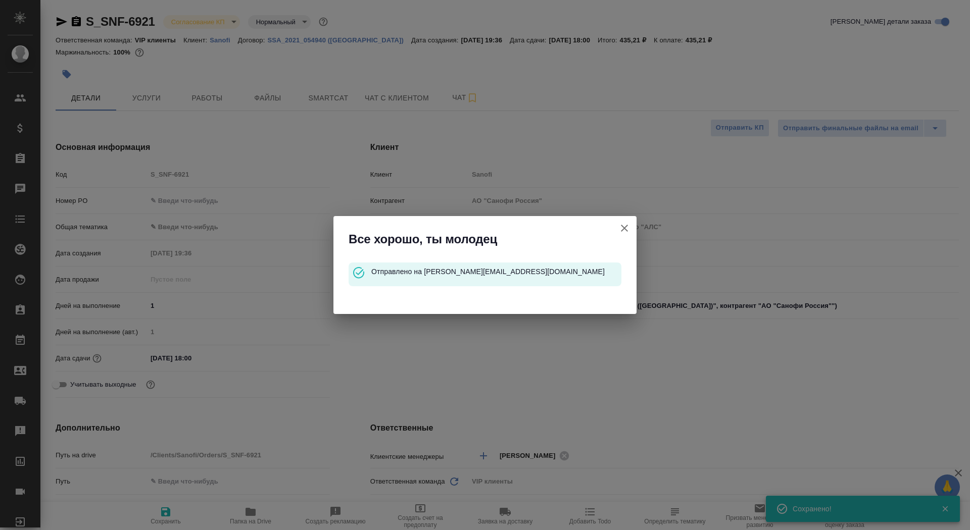
type textarea "x"
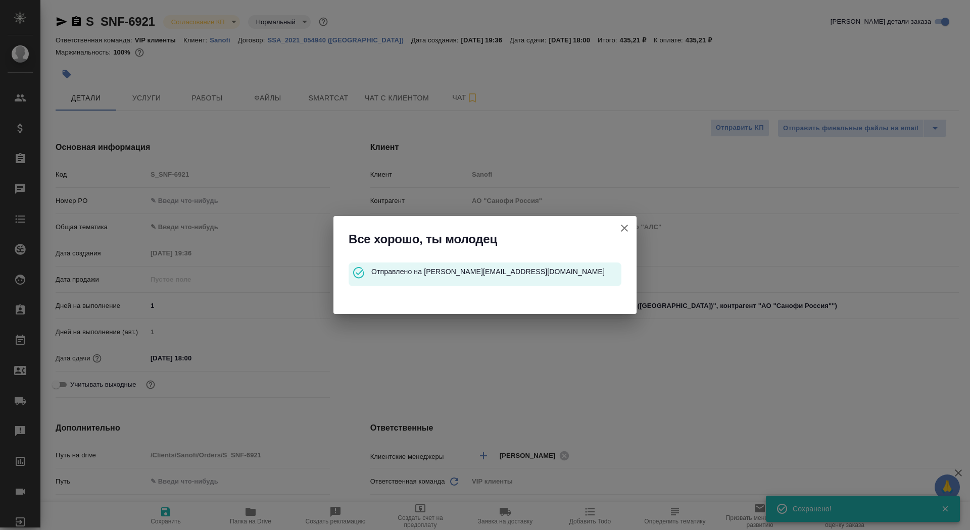
type textarea "x"
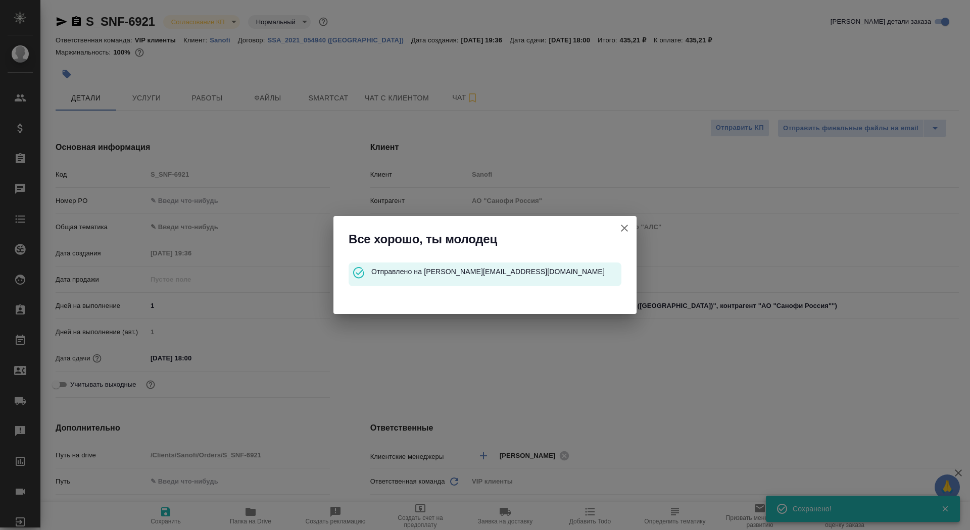
type textarea "x"
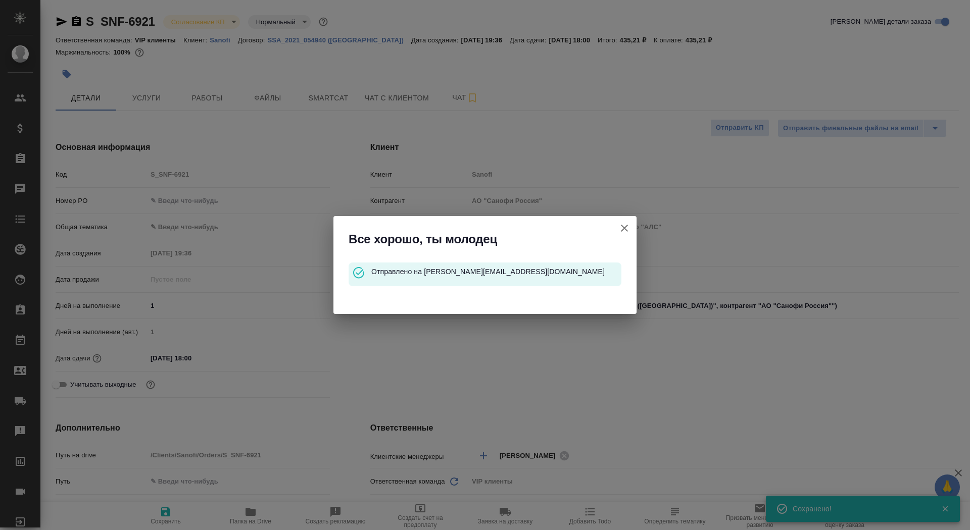
type textarea "x"
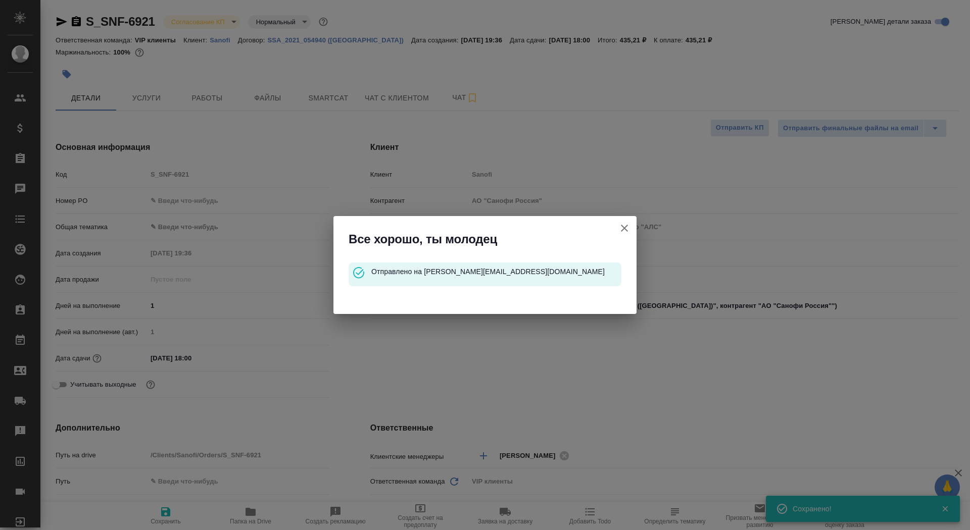
type textarea "x"
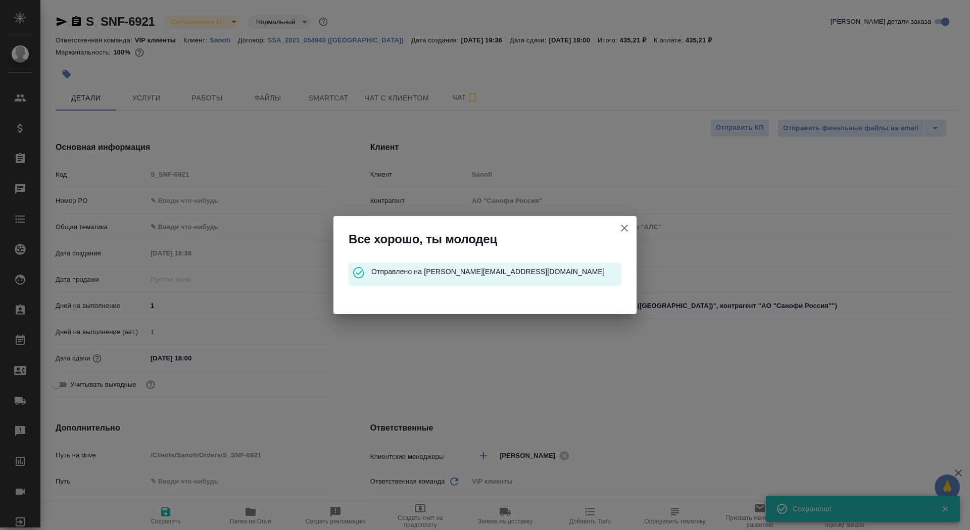
type textarea "x"
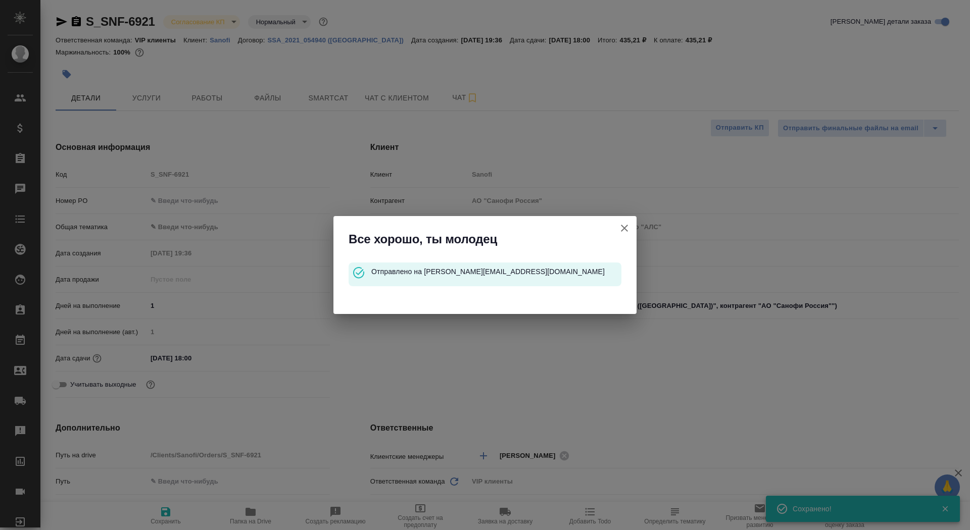
type textarea "x"
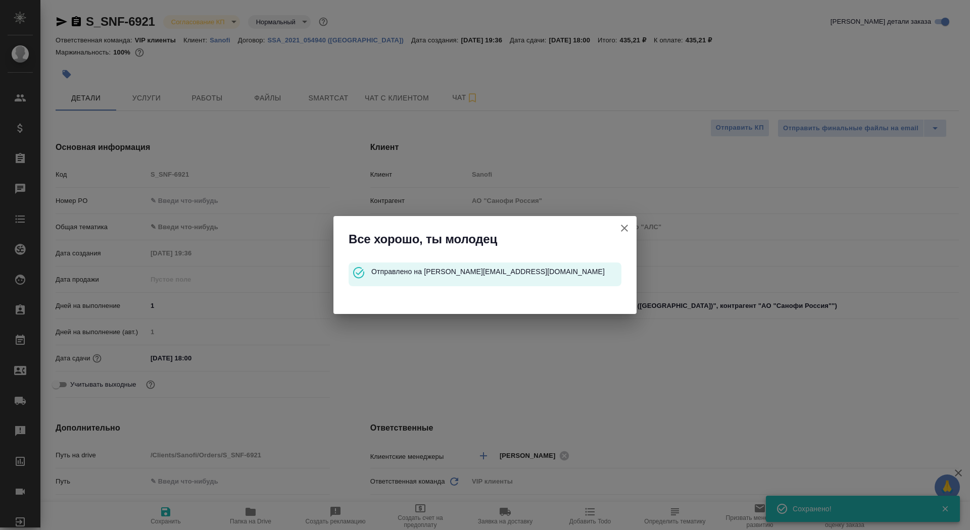
click at [622, 229] on icon "button" at bounding box center [624, 228] width 12 height 12
type textarea "x"
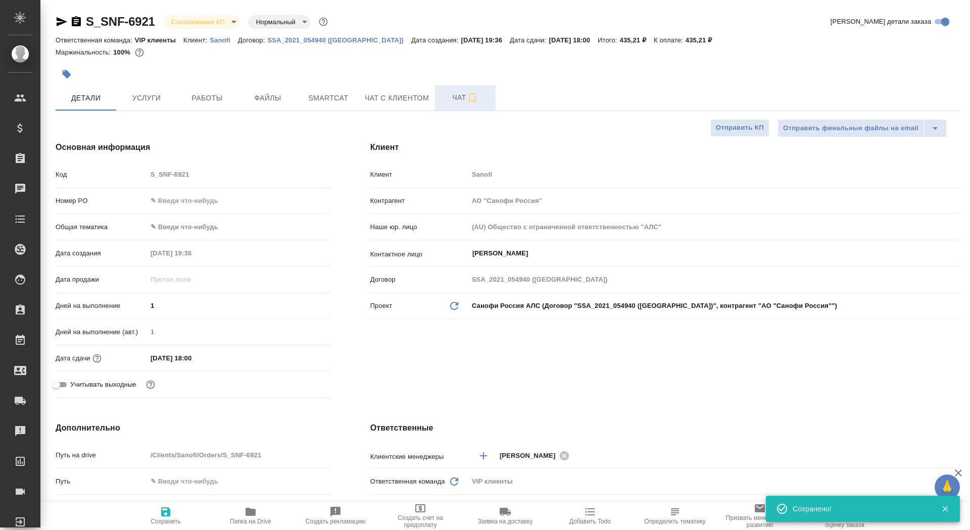
click at [449, 104] on button "Чат" at bounding box center [465, 97] width 61 height 25
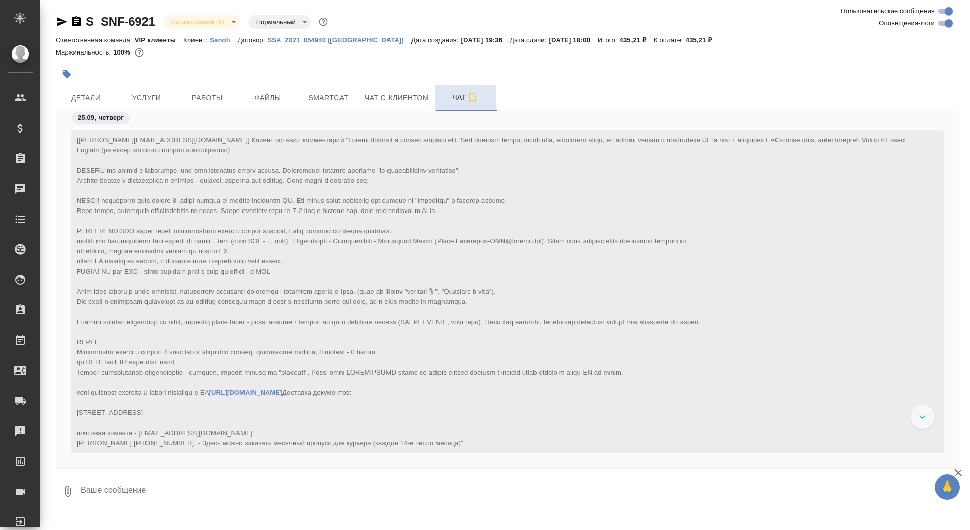
scroll to position [265, 0]
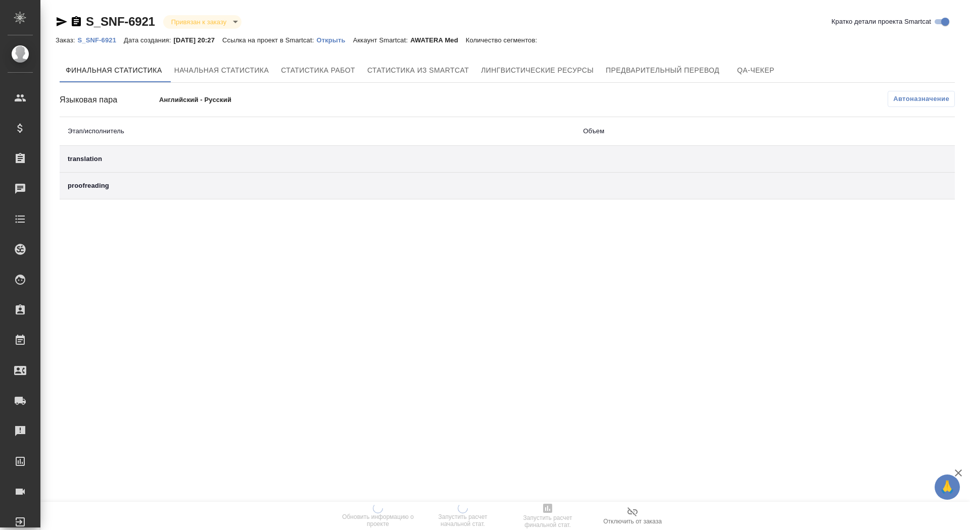
click at [347, 36] on p "Открыть" at bounding box center [334, 40] width 36 height 8
